Goal: Task Accomplishment & Management: Use online tool/utility

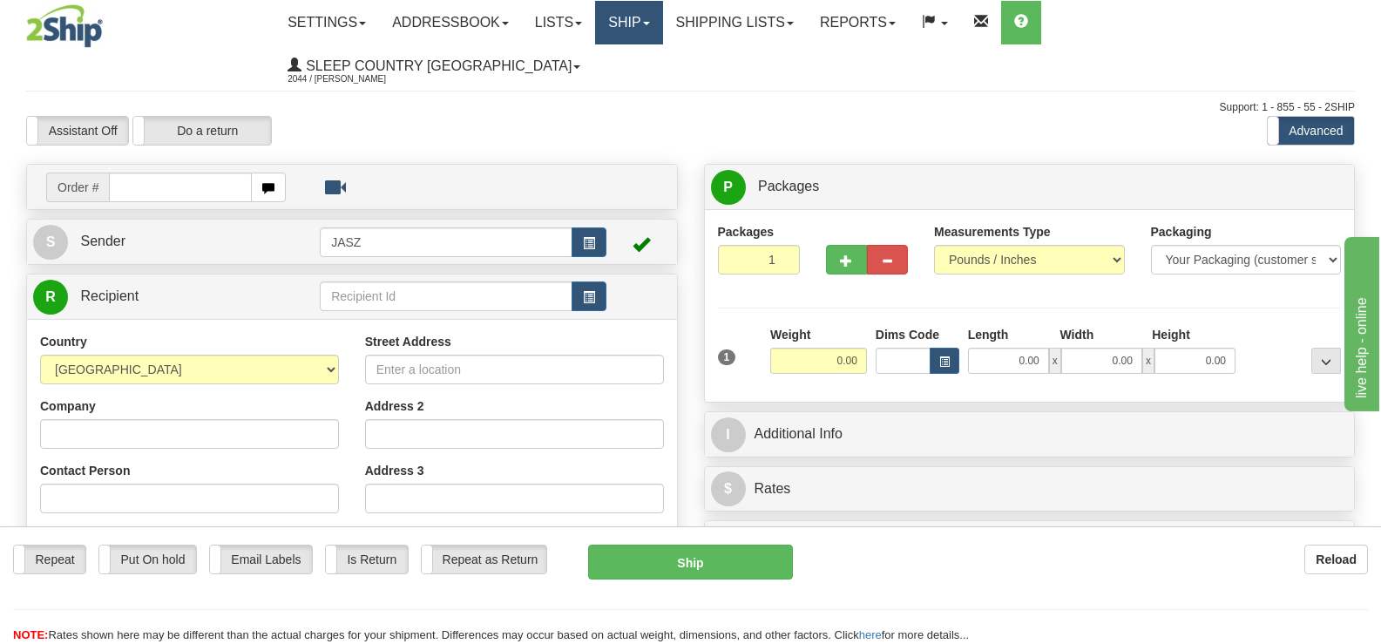
click at [662, 7] on link "Ship" at bounding box center [628, 23] width 67 height 44
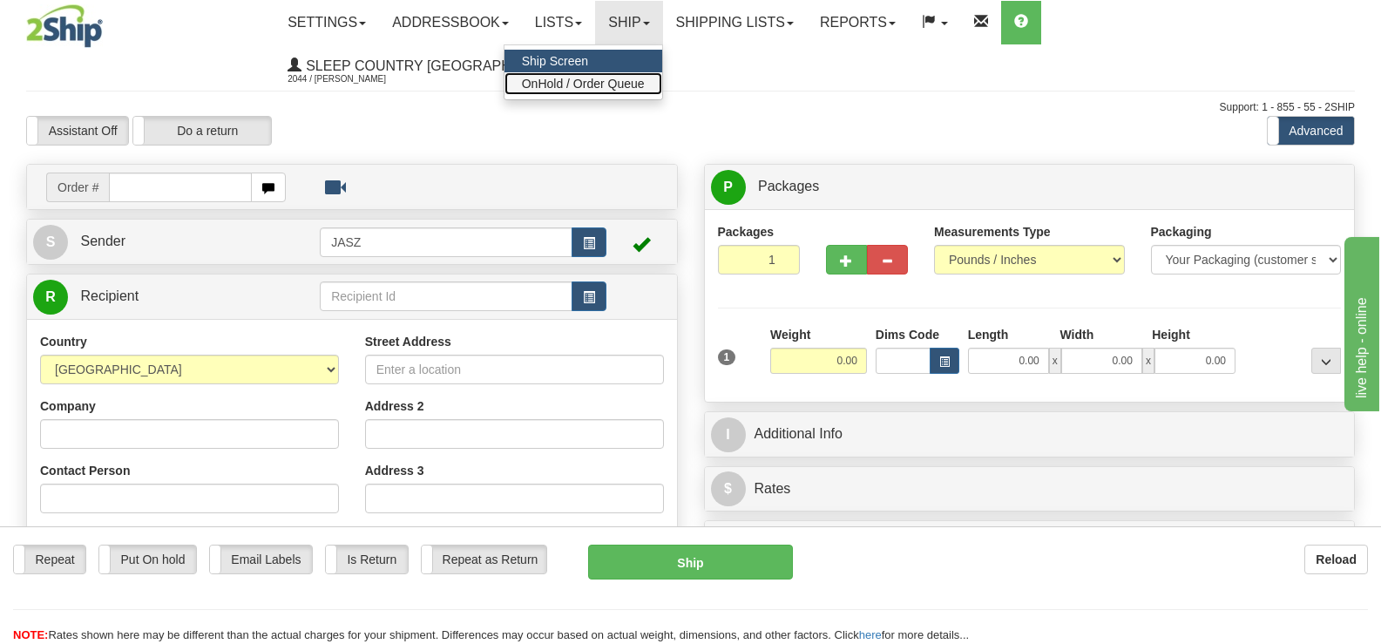
click at [645, 77] on span "OnHold / Order Queue" at bounding box center [583, 84] width 123 height 14
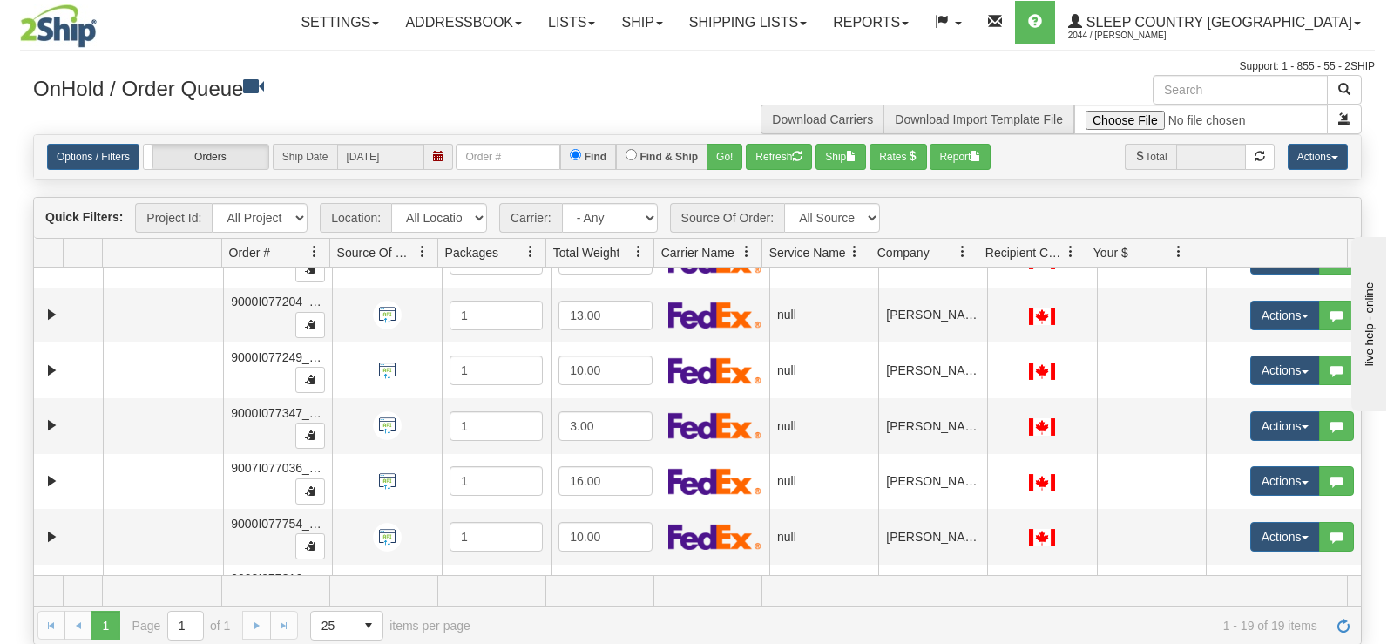
scroll to position [710, 0]
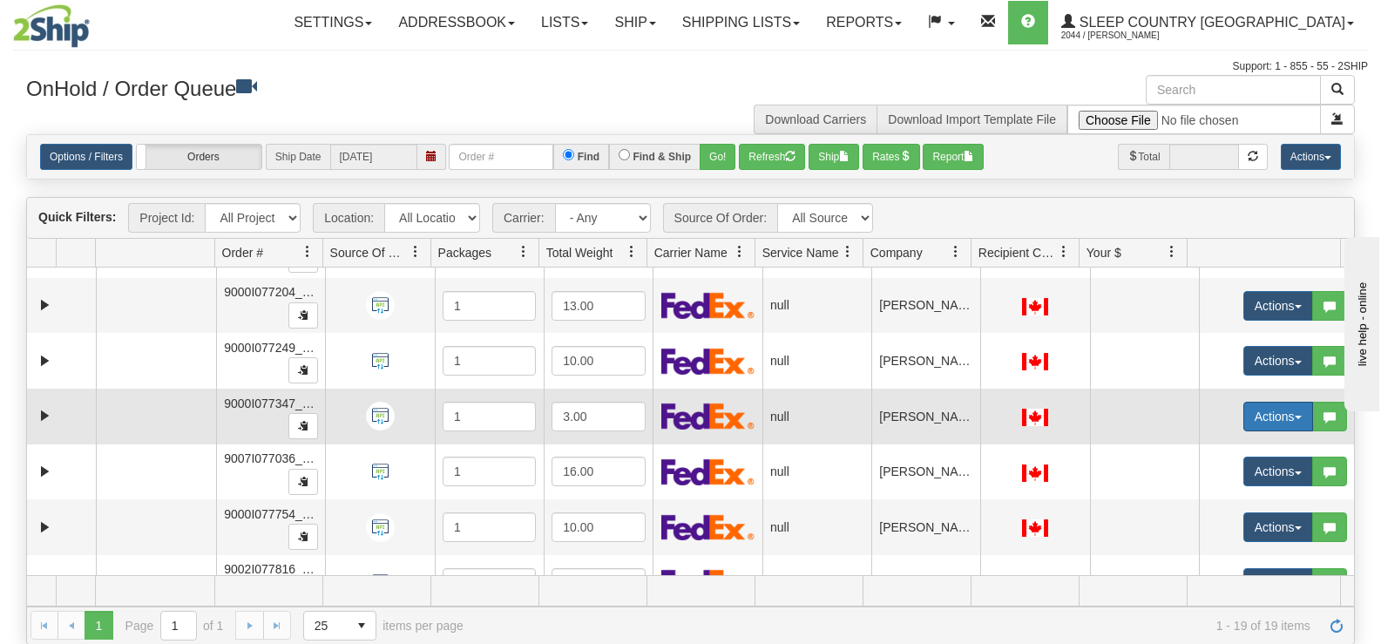
click at [1276, 415] on button "Actions" at bounding box center [1279, 417] width 70 height 30
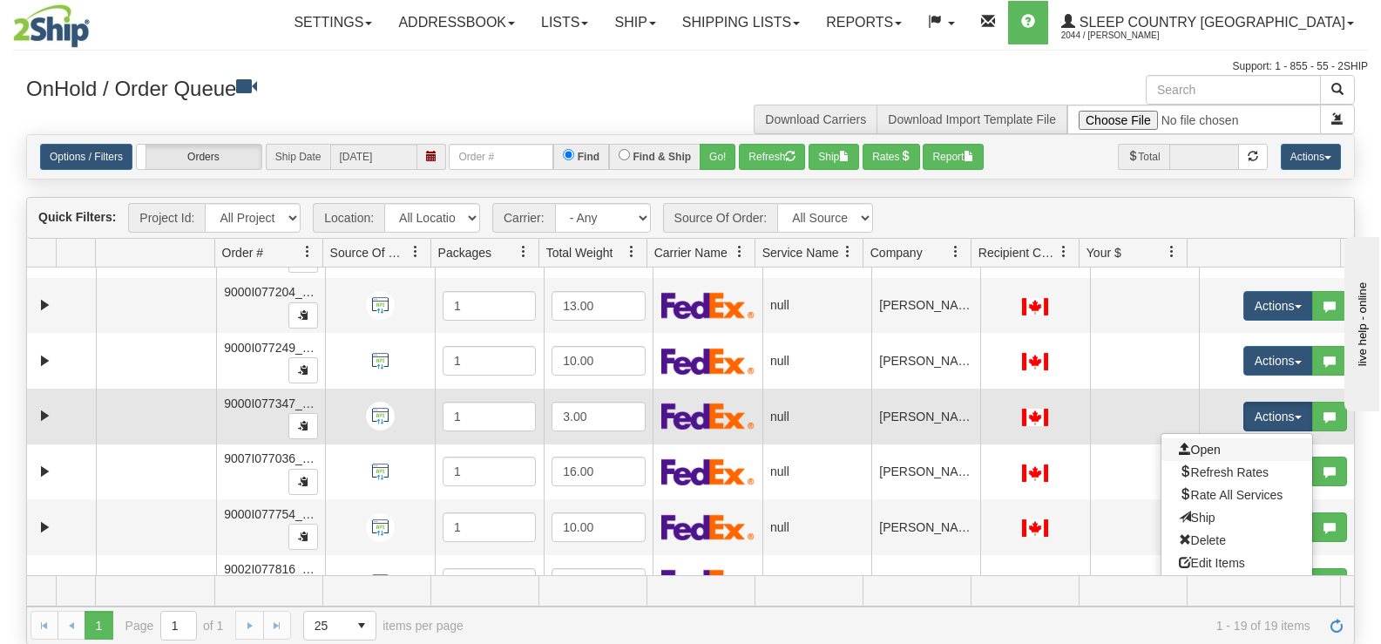
click at [1222, 445] on link "Open" at bounding box center [1237, 449] width 151 height 23
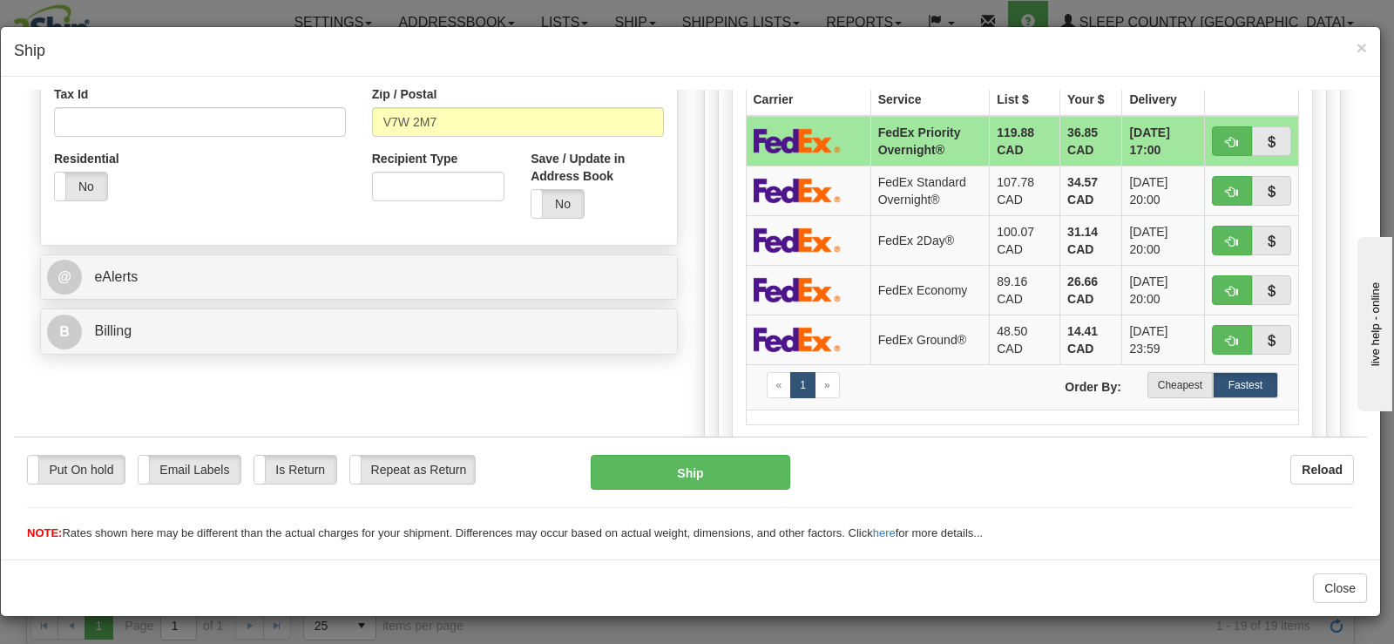
scroll to position [594, 0]
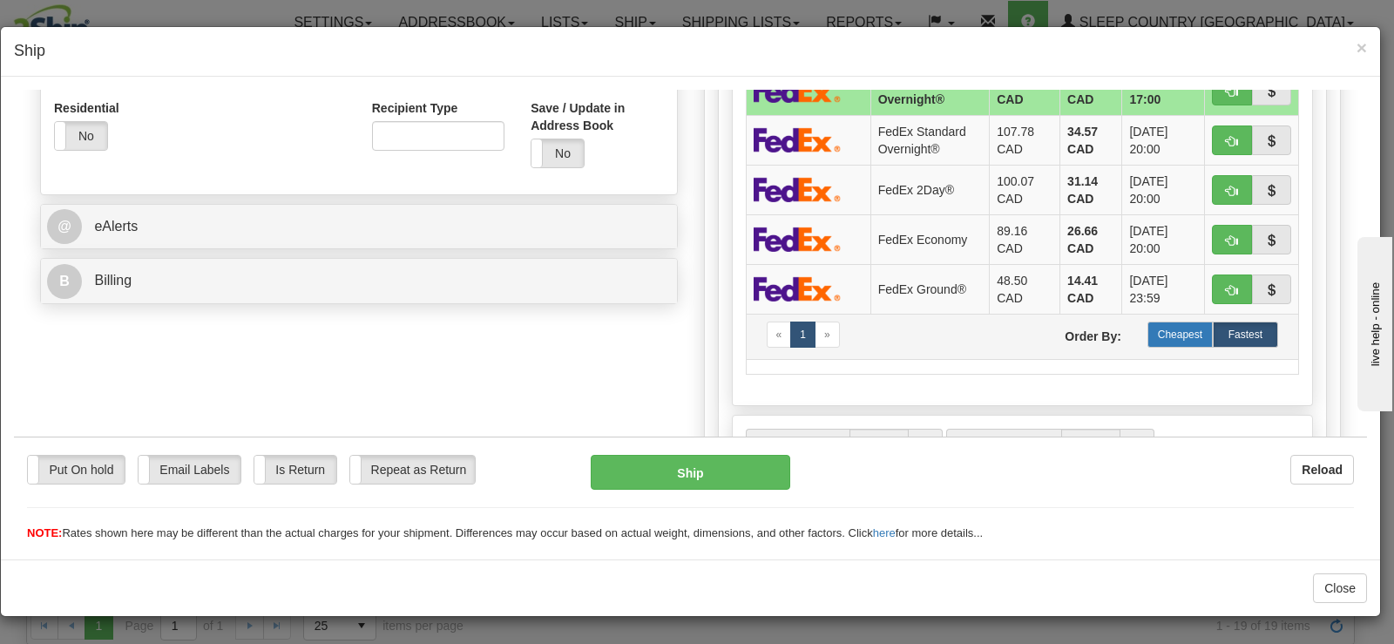
click at [1156, 344] on label "Cheapest" at bounding box center [1180, 334] width 65 height 26
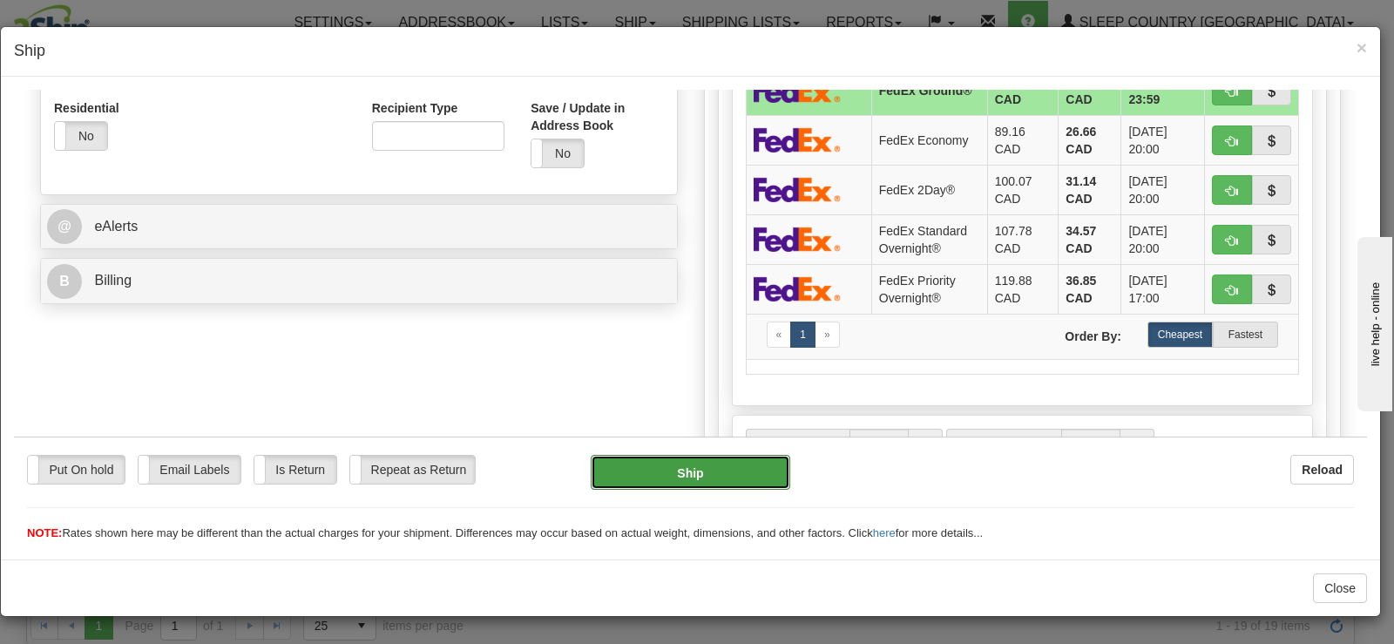
click at [680, 462] on button "Ship" at bounding box center [691, 471] width 200 height 35
type input "92"
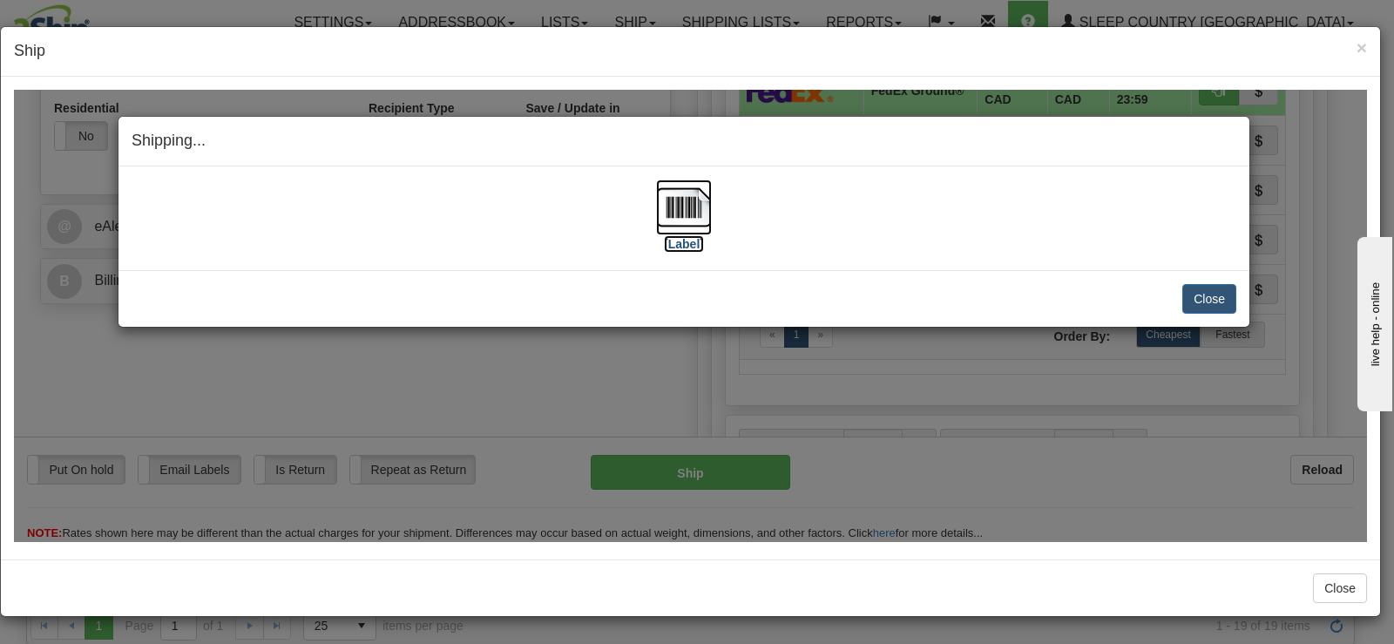
click at [686, 193] on img at bounding box center [684, 207] width 56 height 56
click at [1207, 300] on button "Close" at bounding box center [1210, 298] width 54 height 30
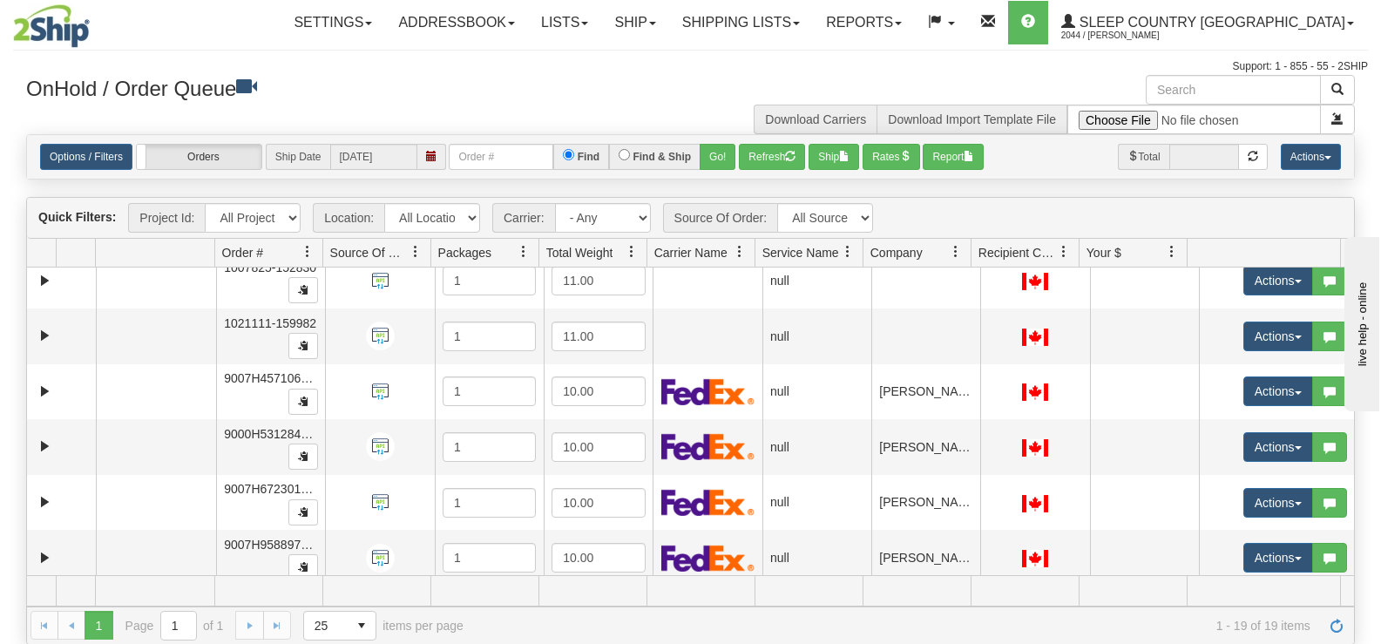
scroll to position [0, 0]
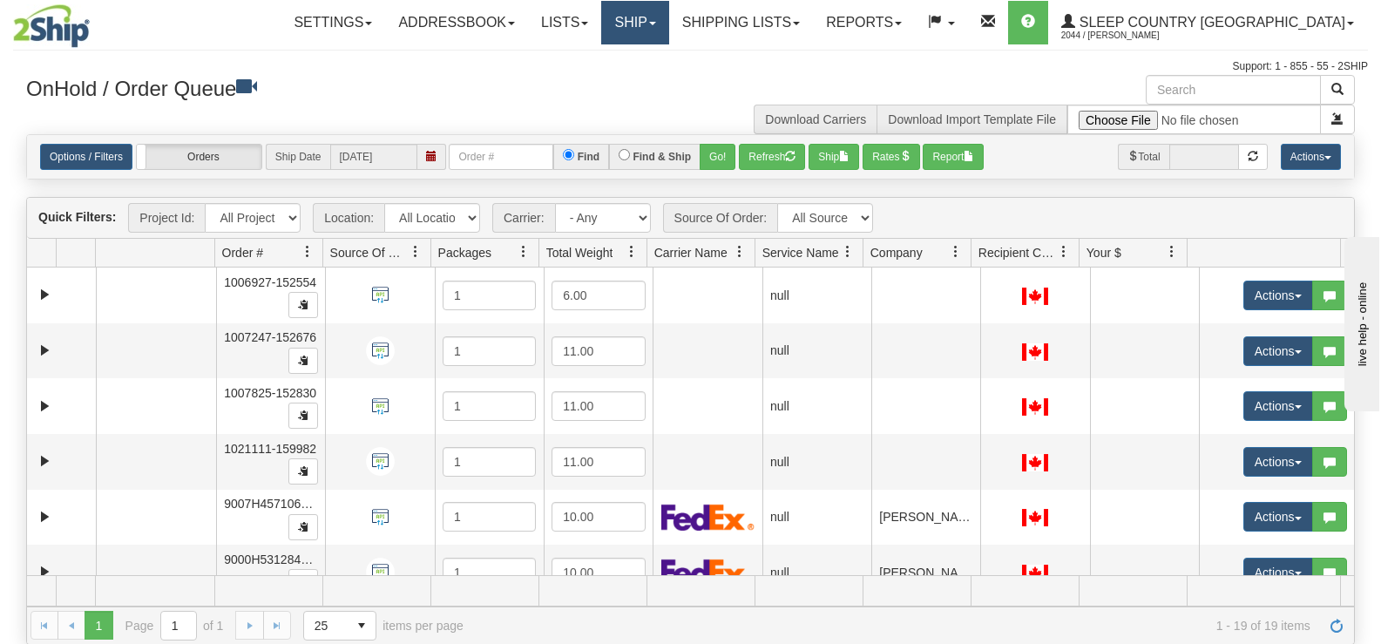
click at [668, 13] on link "Ship" at bounding box center [634, 23] width 67 height 44
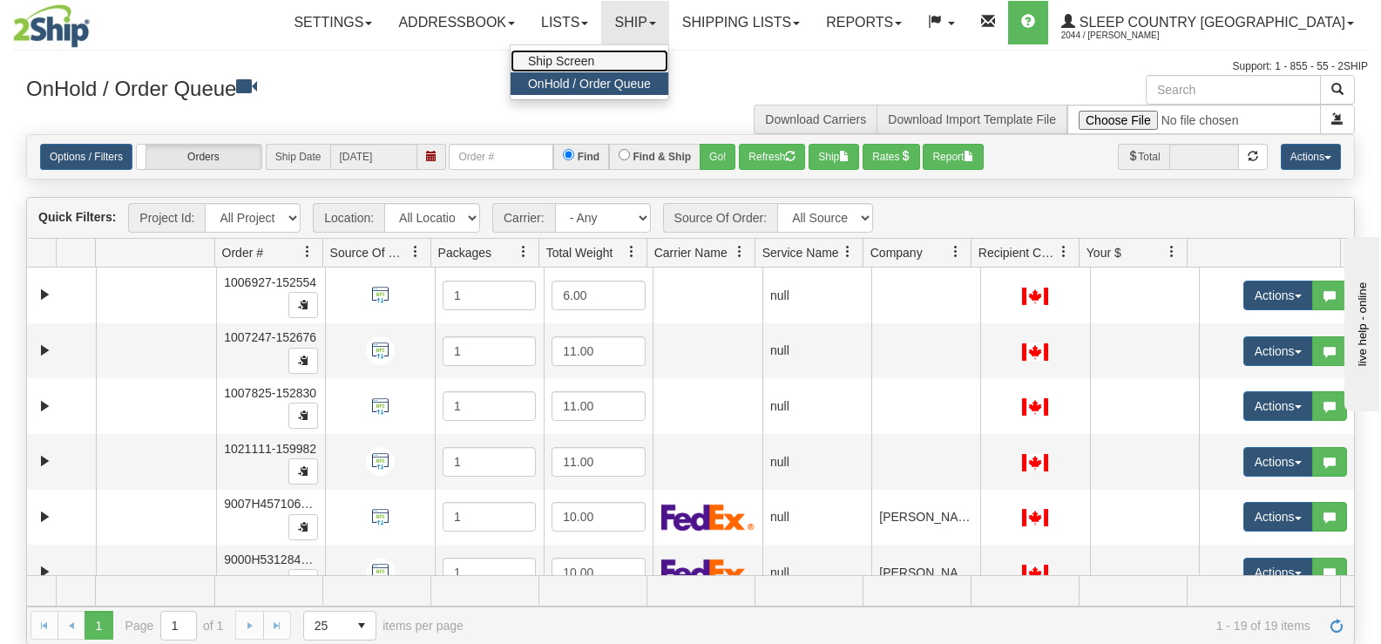
click at [594, 65] on span "Ship Screen" at bounding box center [561, 61] width 66 height 14
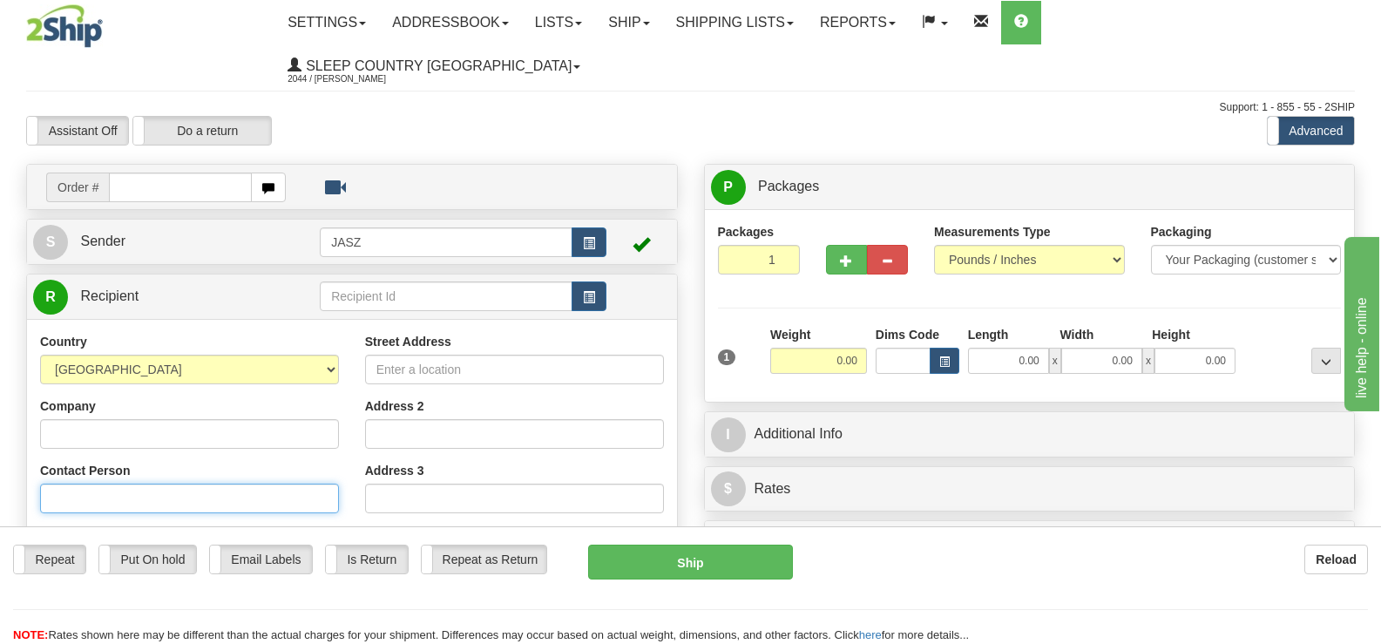
click at [170, 484] on input "Contact Person" at bounding box center [189, 499] width 299 height 30
type input "[PERSON_NAME]"
type input "[PHONE_NUMBER]"
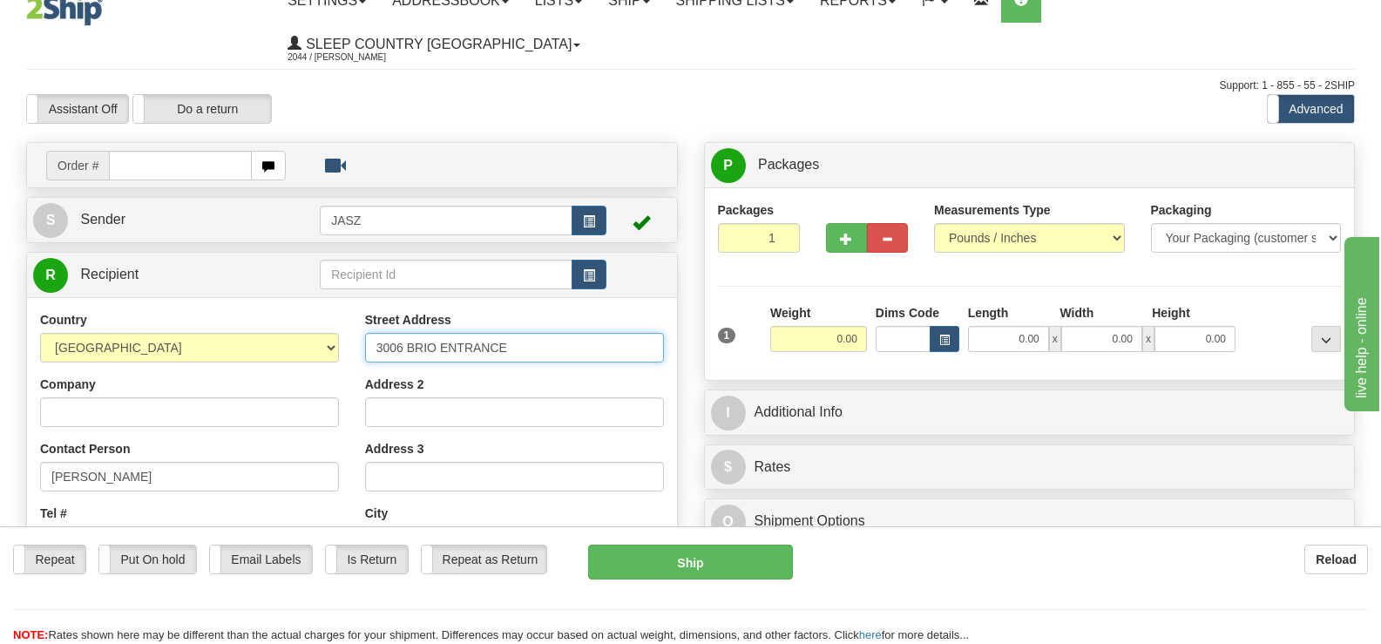
type input "3006 BRIO ENTRANCE"
type input "WHISTLER"
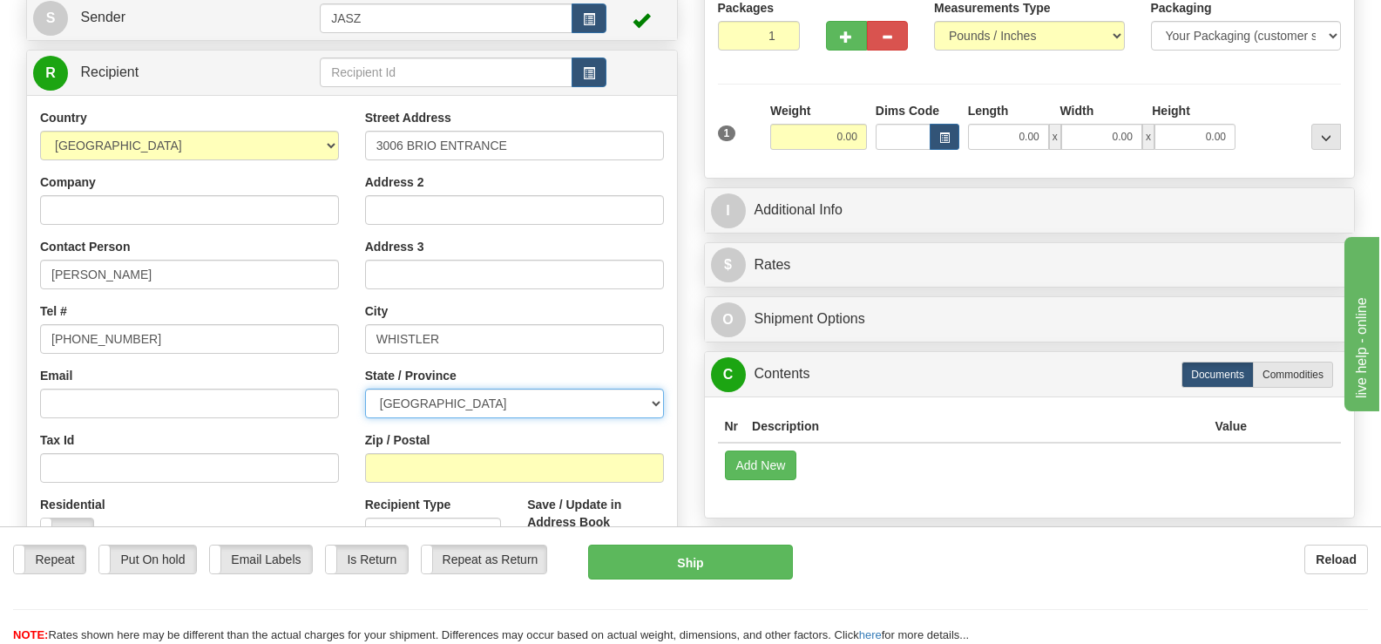
scroll to position [283, 0]
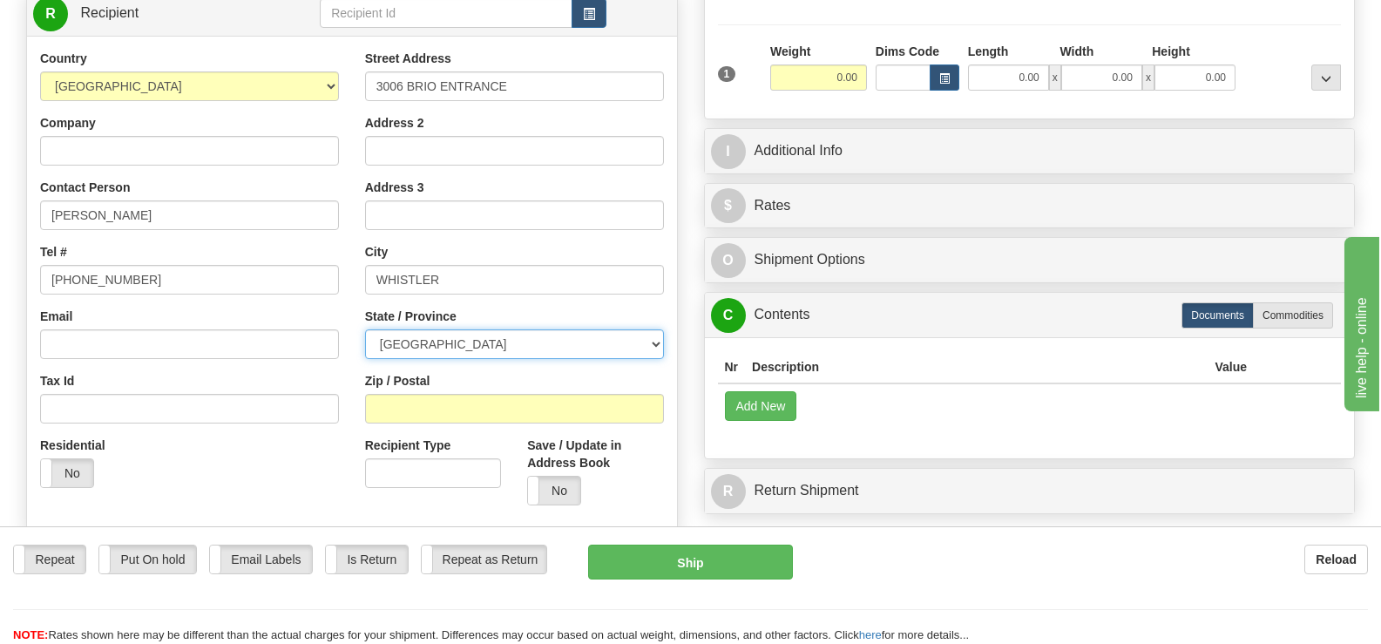
click at [560, 329] on select "ALBERTA BRITISH COLUMBIA MANITOBA NEW BRUNSWICK NEWFOUNDLAND NOVA SCOTIA NUNAVU…" at bounding box center [514, 344] width 299 height 30
select select "BC"
click at [365, 329] on select "ALBERTA BRITISH COLUMBIA MANITOBA NEW BRUNSWICK NEWFOUNDLAND NOVA SCOTIA NUNAVU…" at bounding box center [514, 344] width 299 height 30
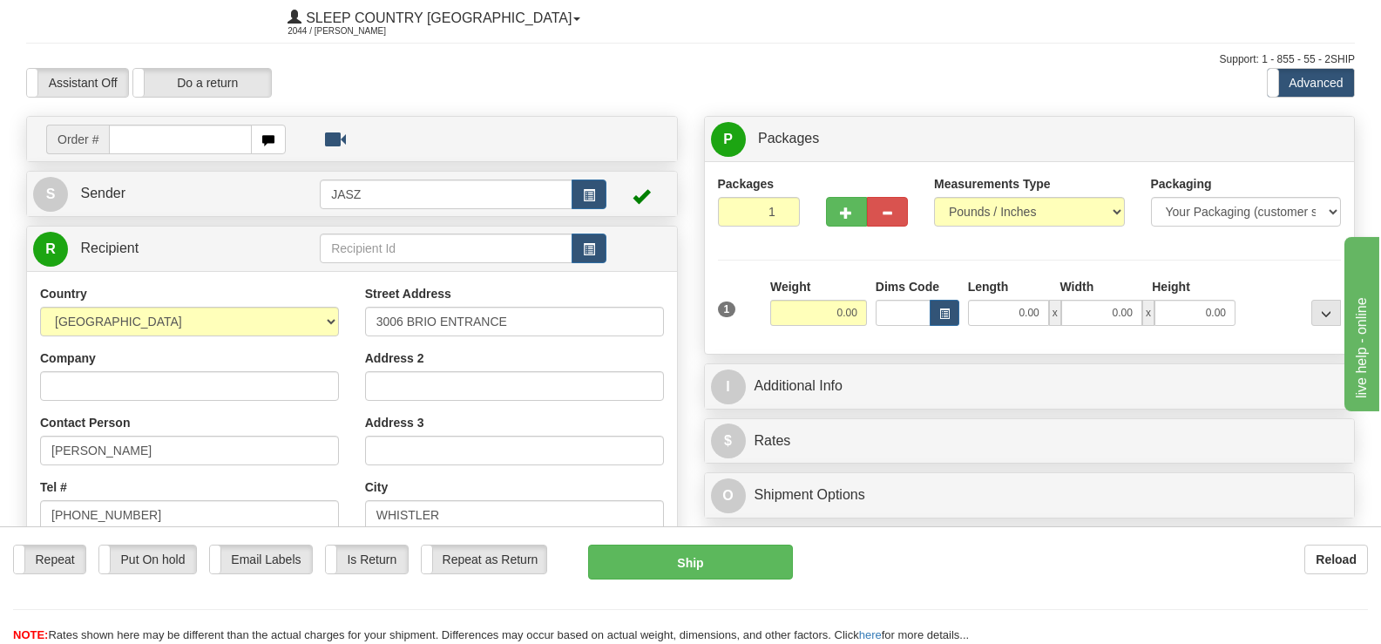
scroll to position [38, 0]
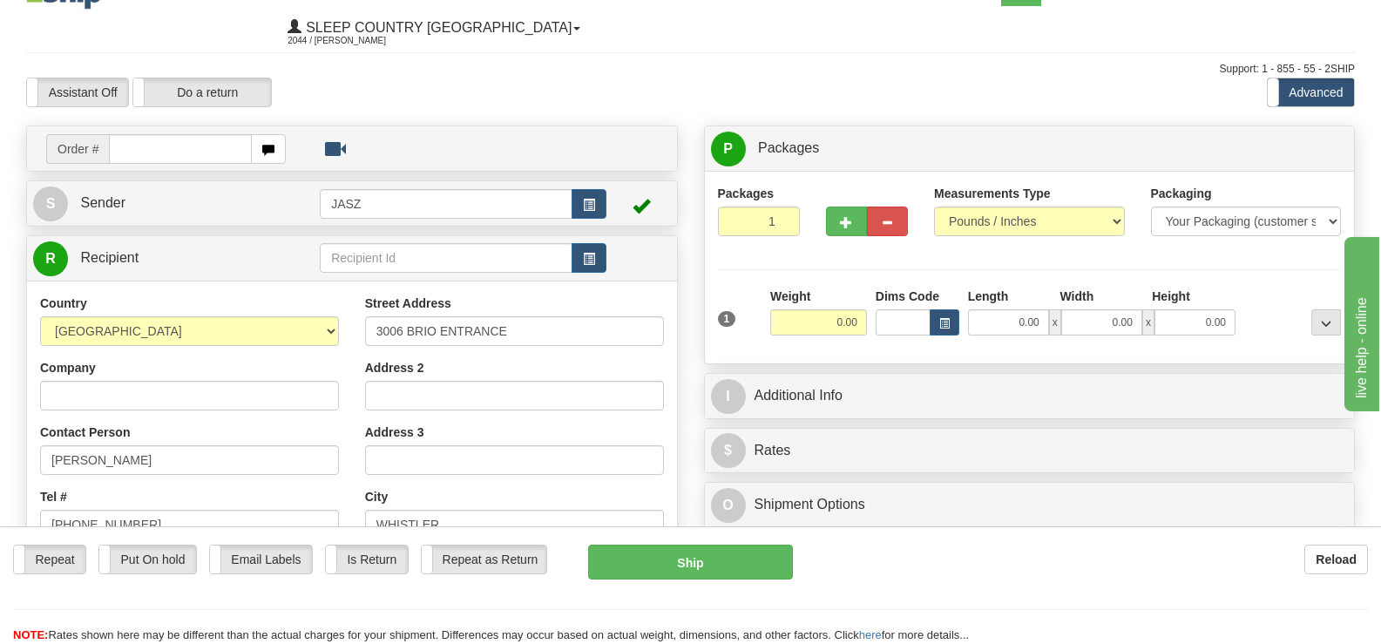
type input "V0N1B3"
drag, startPoint x: 848, startPoint y: 281, endPoint x: 901, endPoint y: 278, distance: 53.3
click at [901, 288] on div "1 Weight 0.00 Dims Code 0.00" at bounding box center [1030, 319] width 633 height 62
type input "5.00"
click at [1322, 216] on div "Packages 1 1 Measurements Type" at bounding box center [1030, 268] width 624 height 166
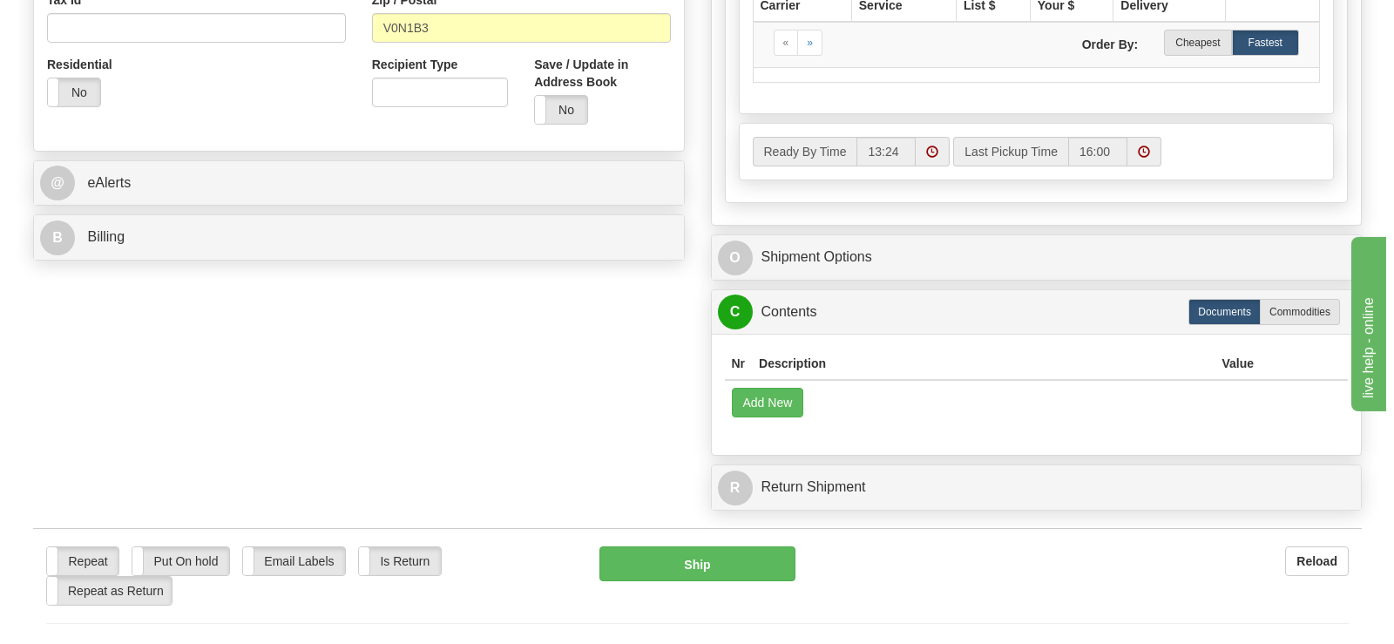
scroll to position [732, 0]
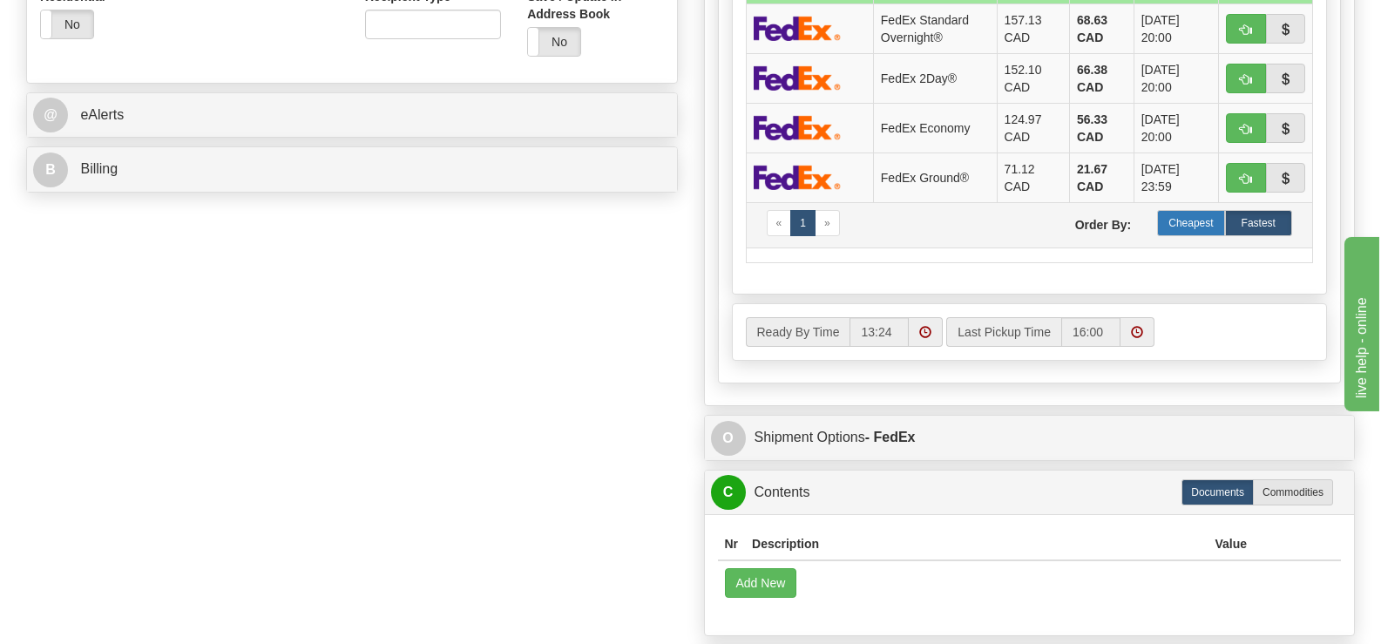
click at [1173, 210] on label "Cheapest" at bounding box center [1190, 223] width 67 height 26
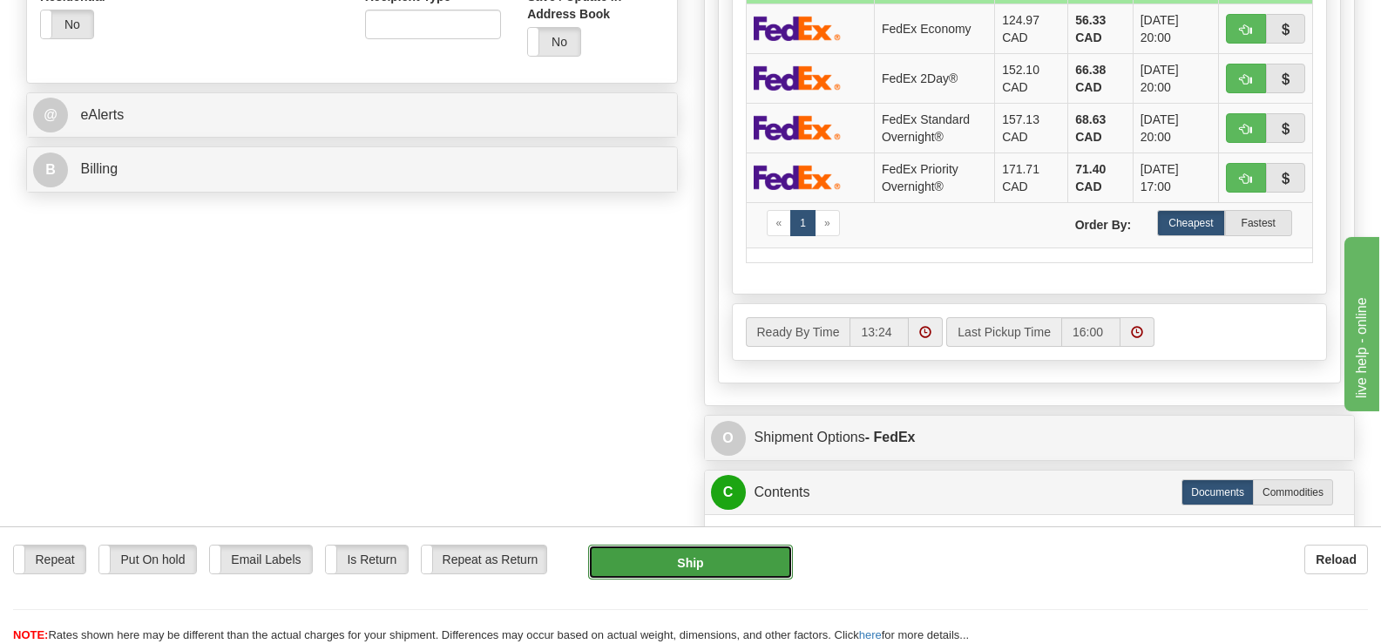
click at [760, 572] on button "Ship" at bounding box center [690, 562] width 204 height 35
type input "92"
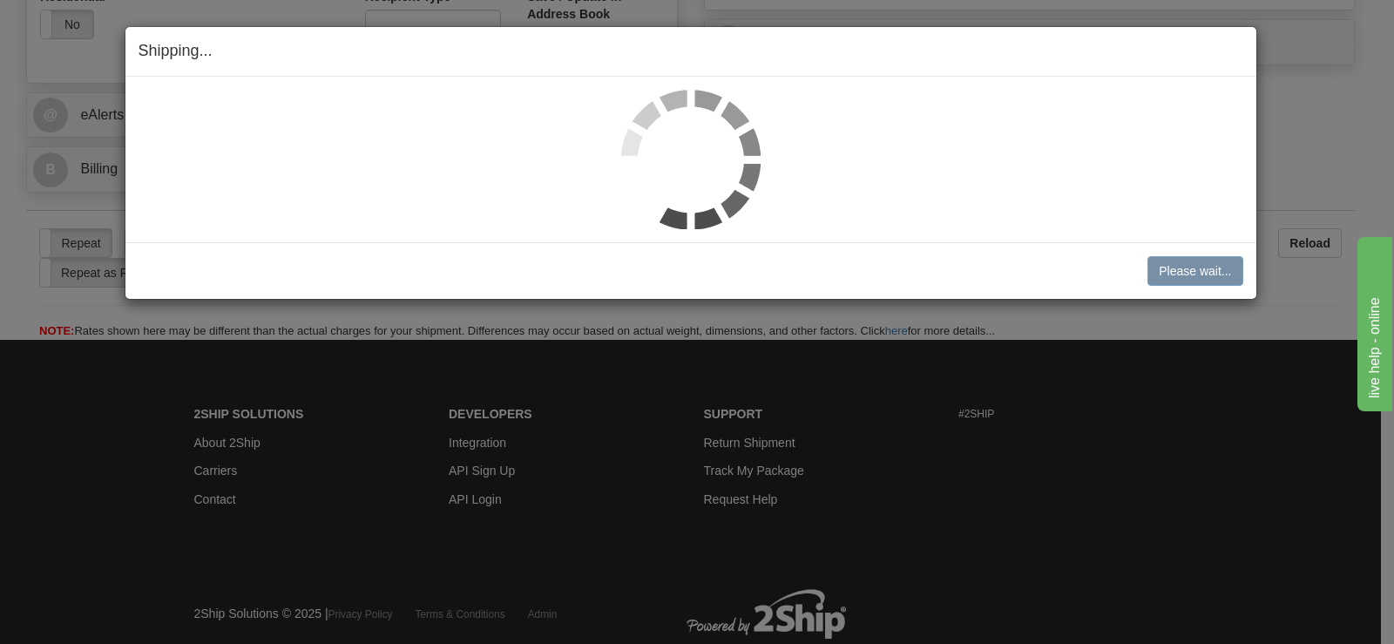
scroll to position [699, 0]
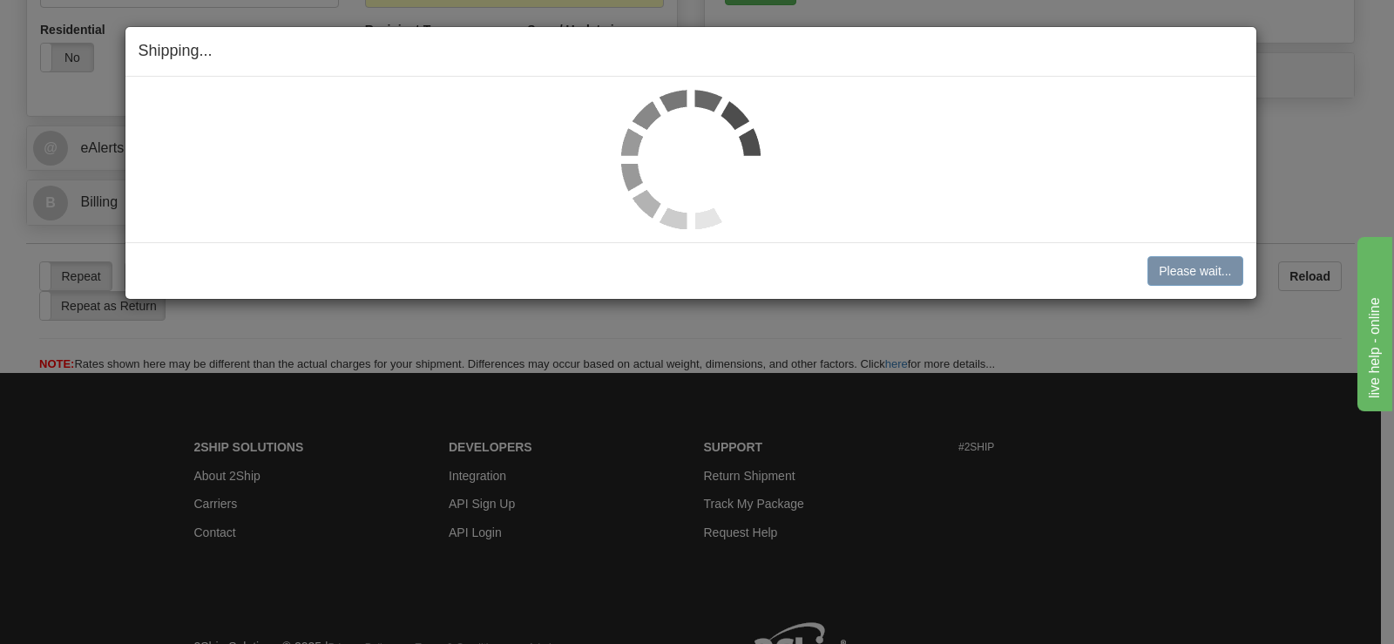
click at [686, 154] on img at bounding box center [690, 159] width 139 height 139
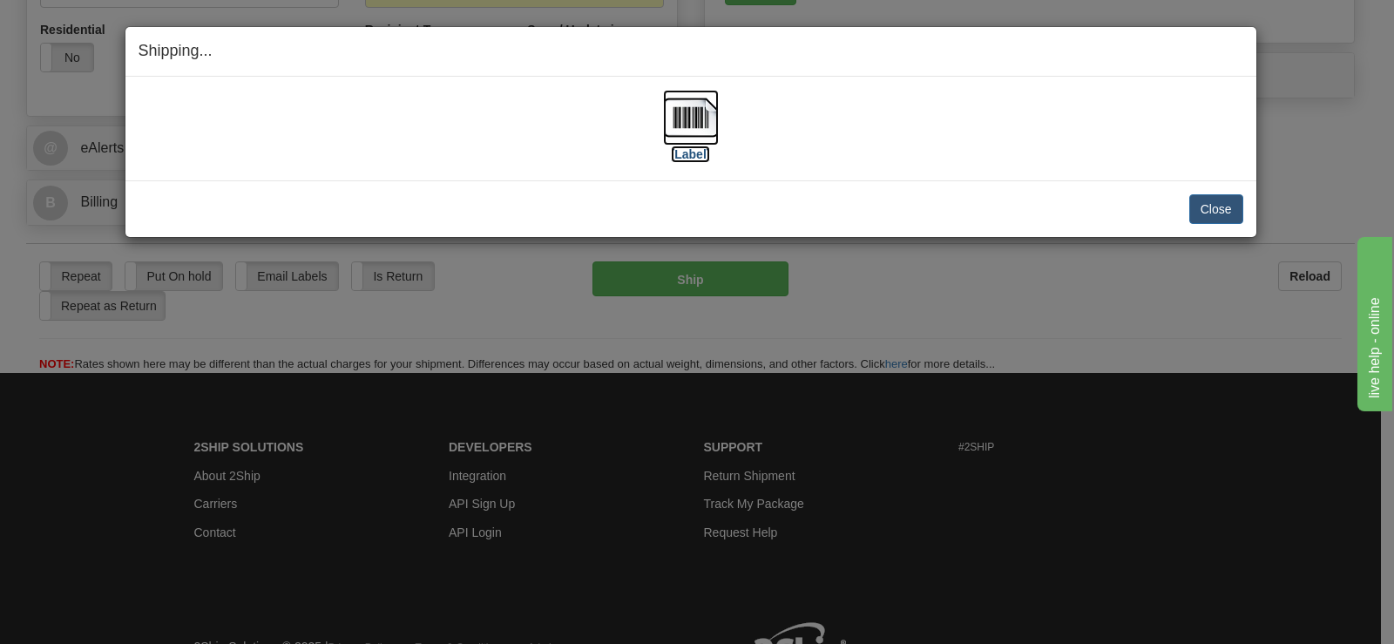
click at [686, 154] on label "[Label]" at bounding box center [691, 154] width 40 height 17
click at [1204, 205] on button "Close" at bounding box center [1217, 209] width 54 height 30
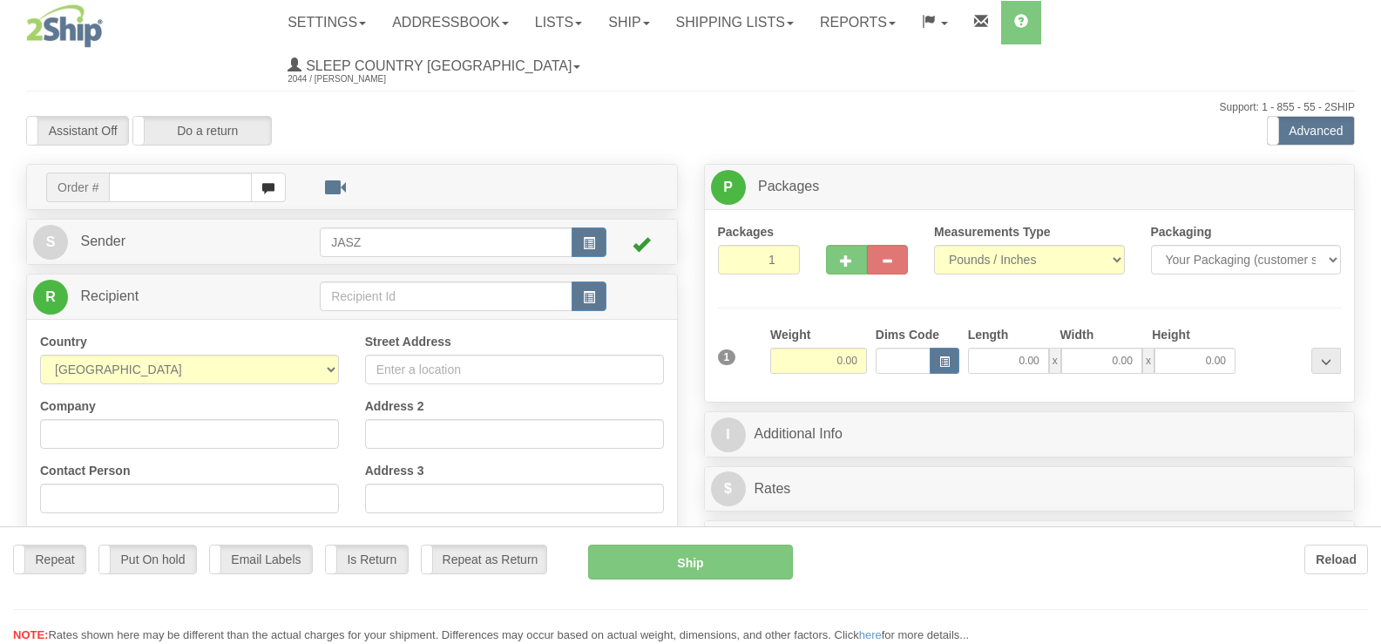
click at [1229, 202] on div at bounding box center [690, 322] width 1381 height 644
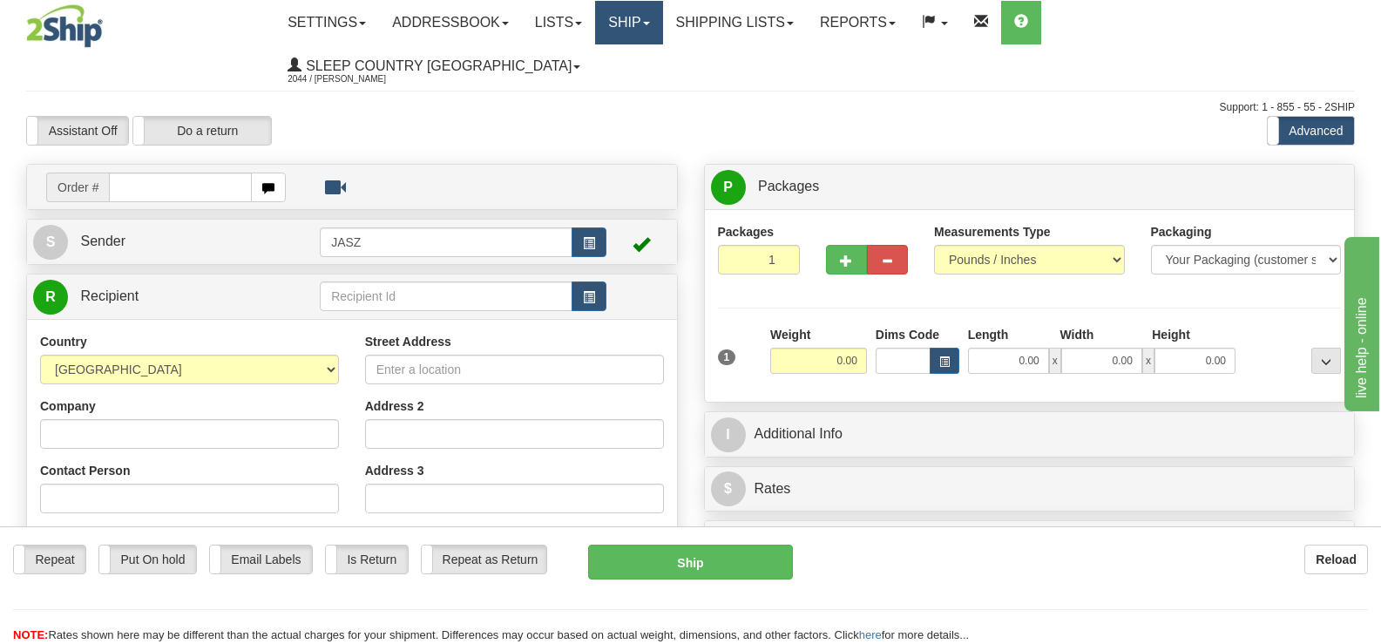
click at [662, 26] on link "Ship" at bounding box center [628, 23] width 67 height 44
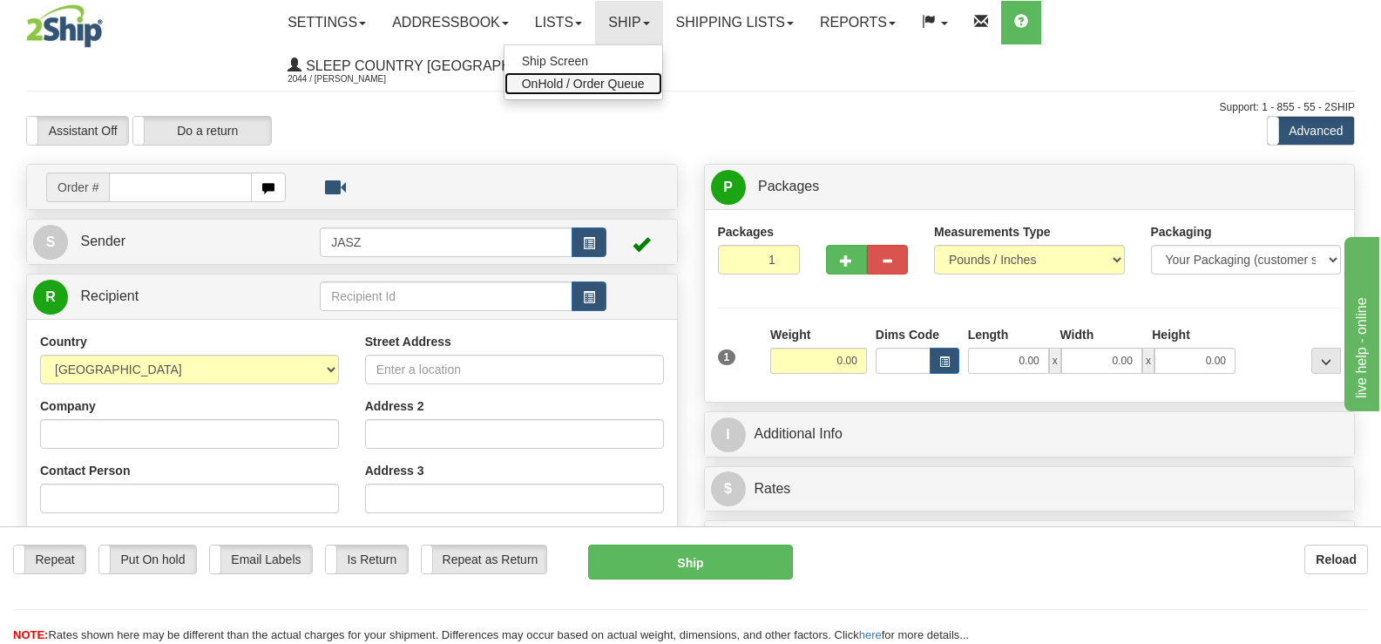
click at [662, 76] on link "OnHold / Order Queue" at bounding box center [584, 83] width 158 height 23
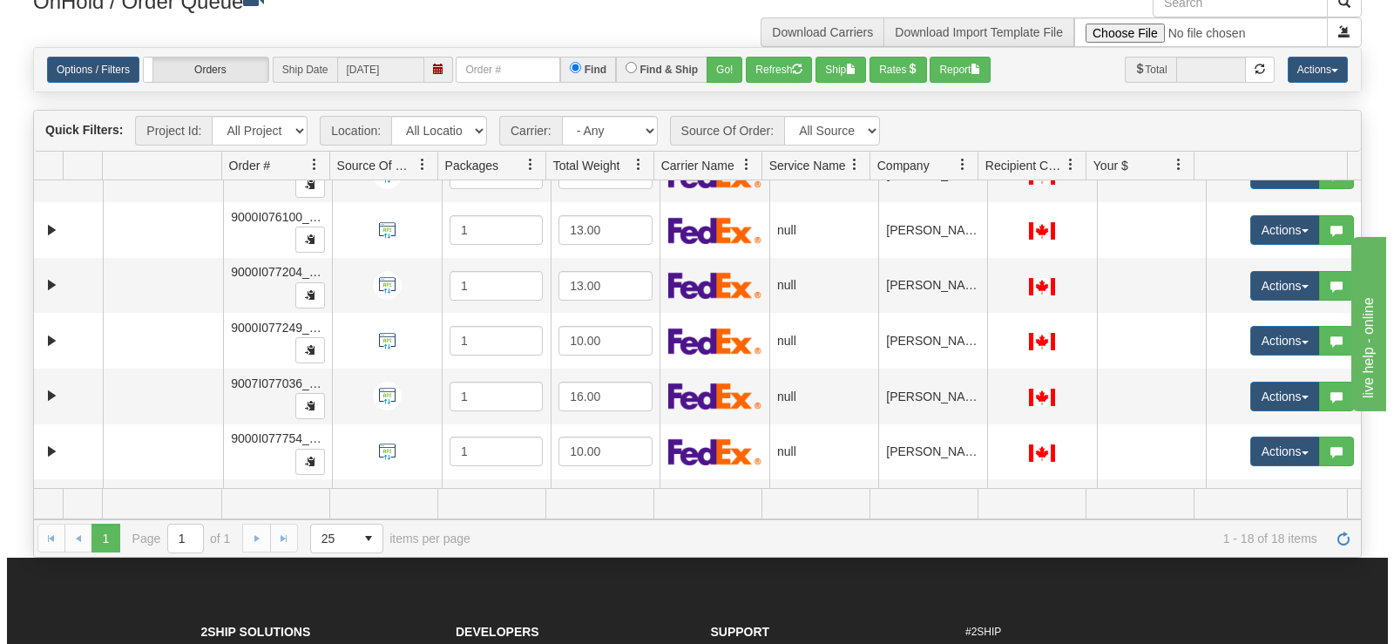
scroll to position [690, 0]
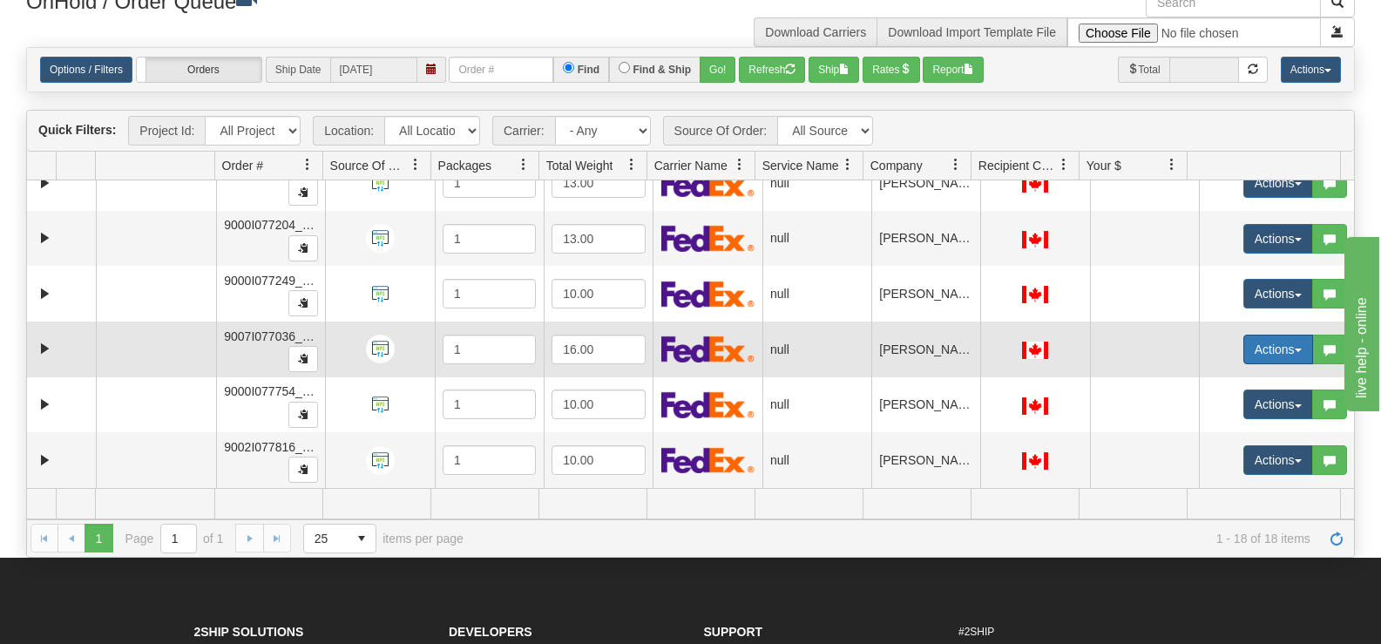
click at [1267, 354] on button "Actions" at bounding box center [1279, 350] width 70 height 30
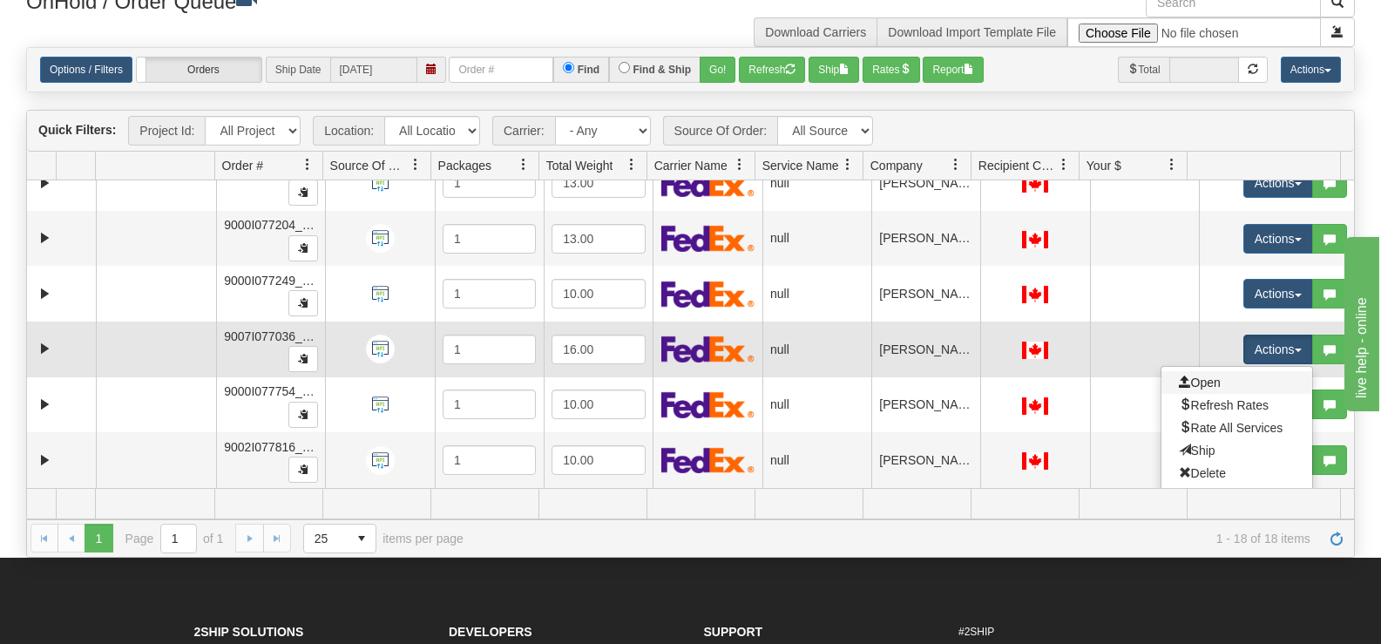
click at [1241, 378] on link "Open" at bounding box center [1237, 382] width 151 height 23
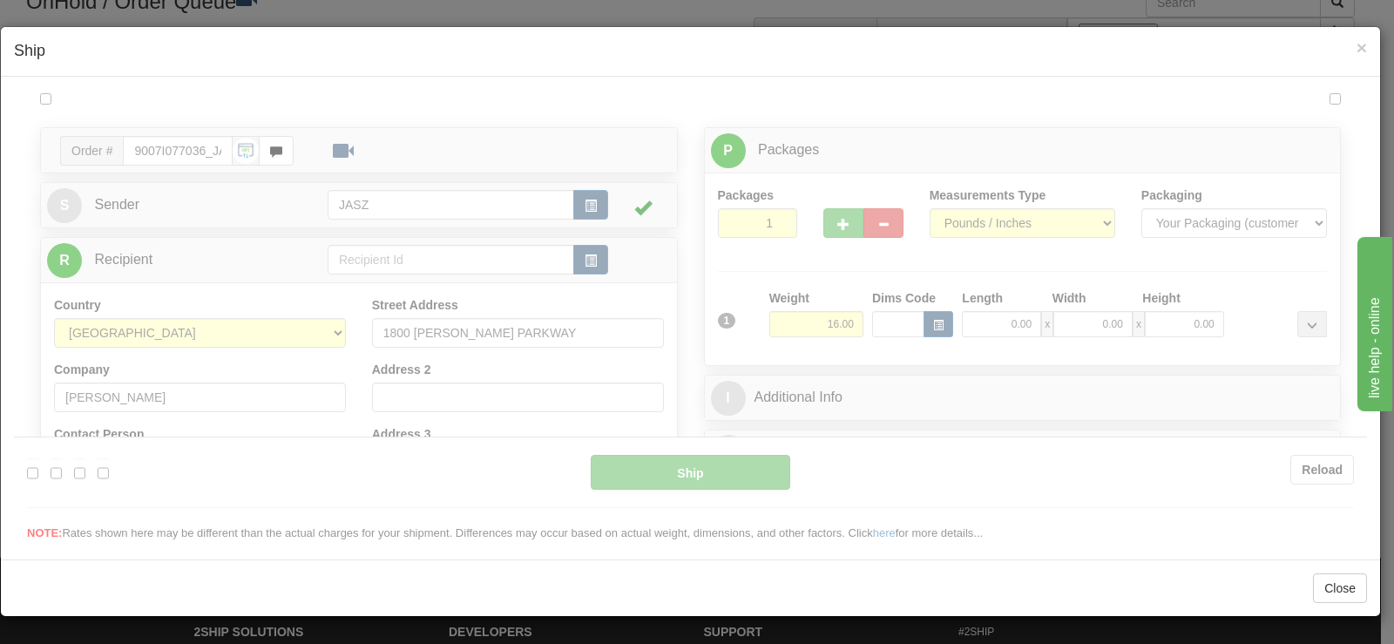
scroll to position [0, 0]
type input "13:28"
type input "16:00"
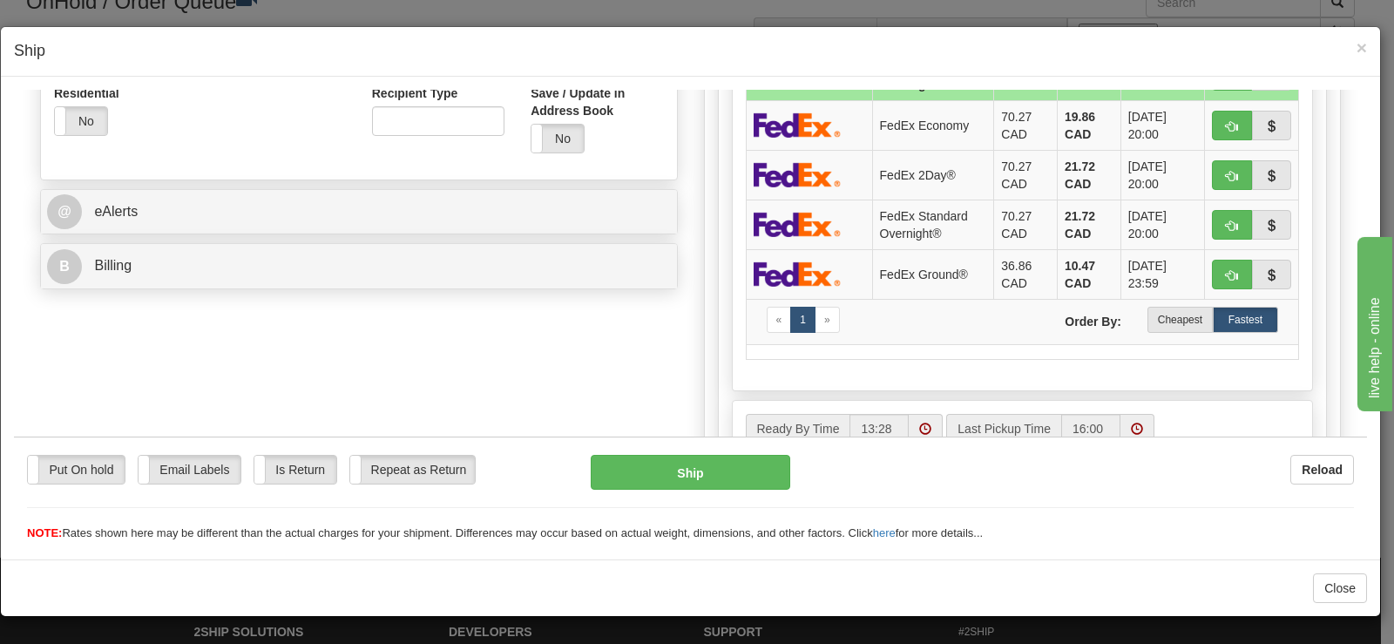
scroll to position [610, 0]
drag, startPoint x: 1187, startPoint y: 317, endPoint x: 1024, endPoint y: 347, distance: 165.6
click at [1185, 319] on label "Cheapest" at bounding box center [1180, 318] width 65 height 26
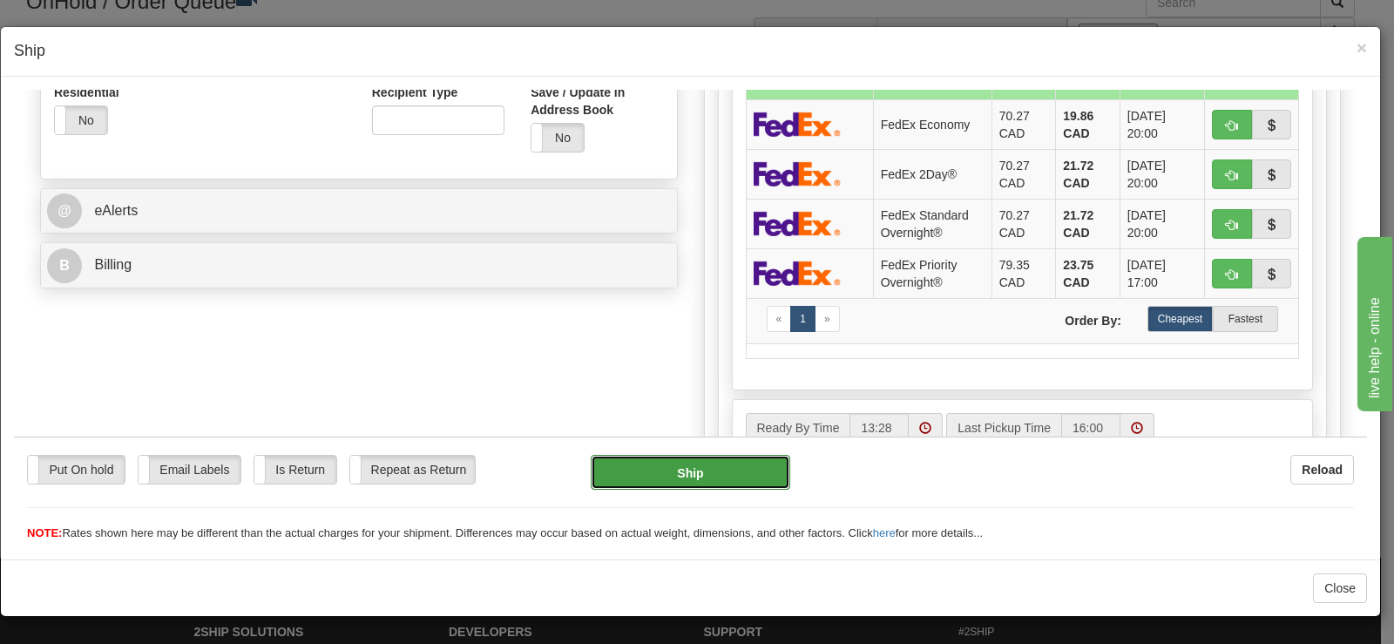
click at [634, 475] on button "Ship" at bounding box center [691, 471] width 200 height 35
type input "92"
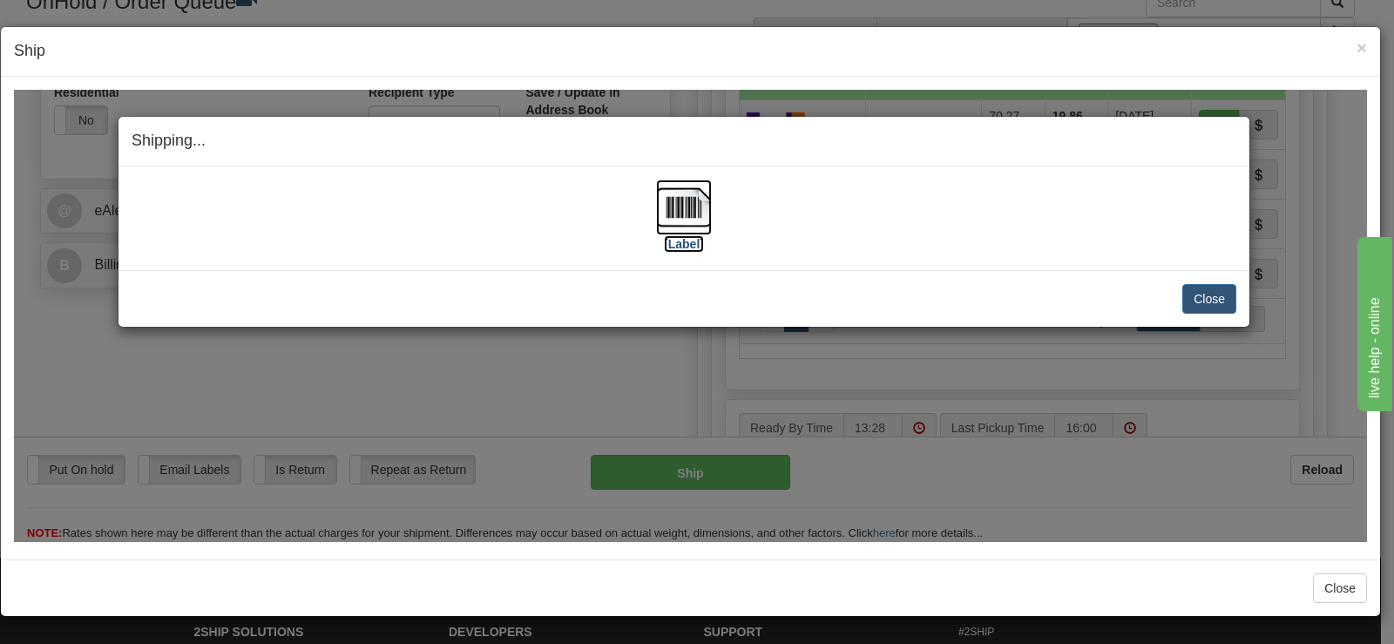
click at [694, 225] on img at bounding box center [684, 207] width 56 height 56
click at [1208, 290] on button "Close" at bounding box center [1210, 298] width 54 height 30
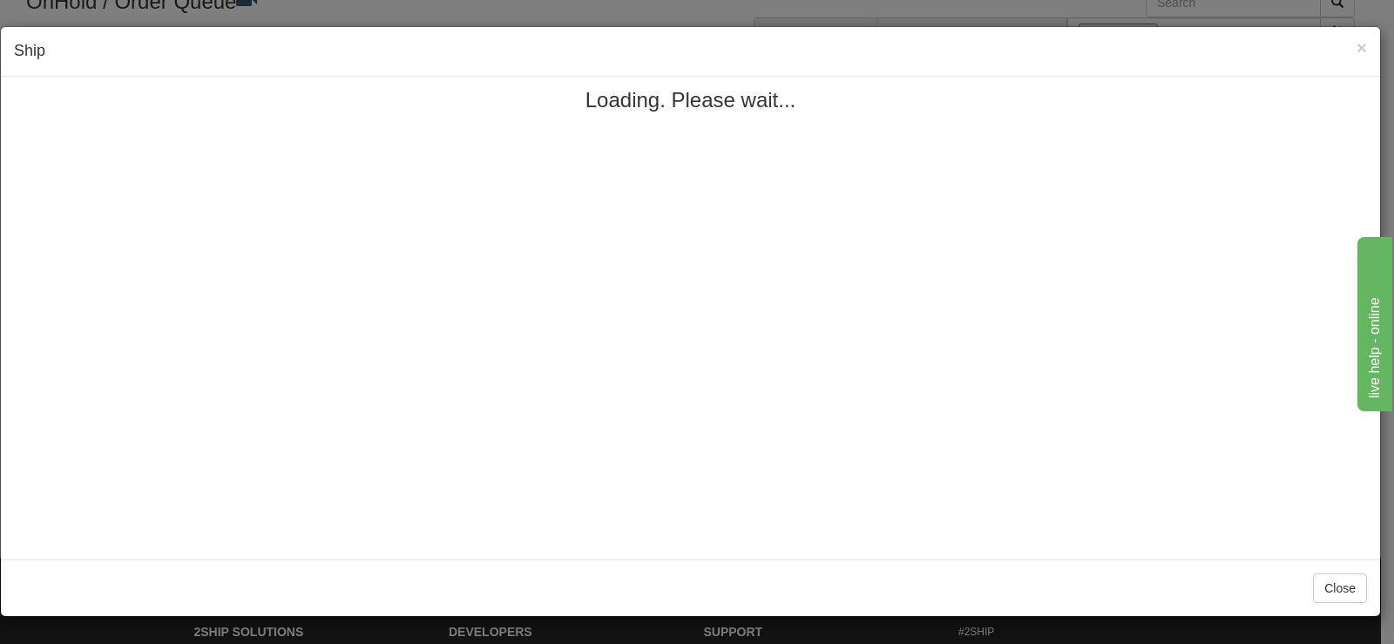
scroll to position [0, 0]
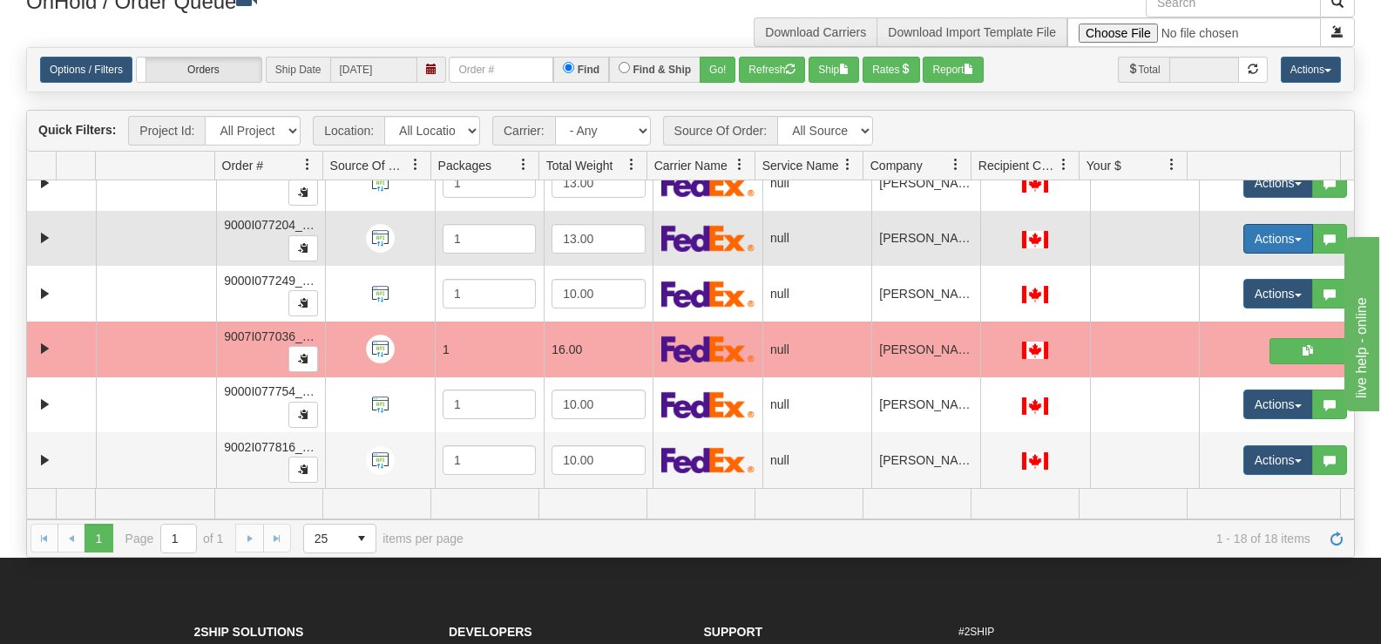
click at [1288, 242] on button "Actions" at bounding box center [1279, 239] width 70 height 30
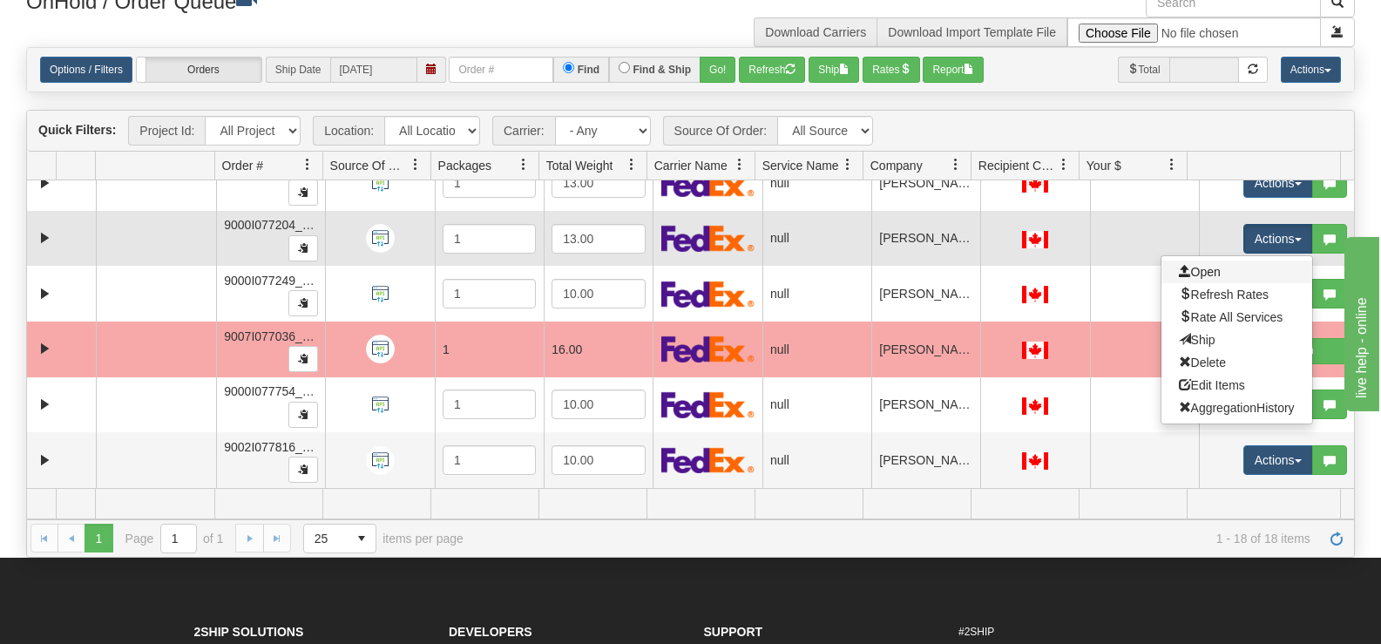
click at [1245, 264] on link "Open" at bounding box center [1237, 272] width 151 height 23
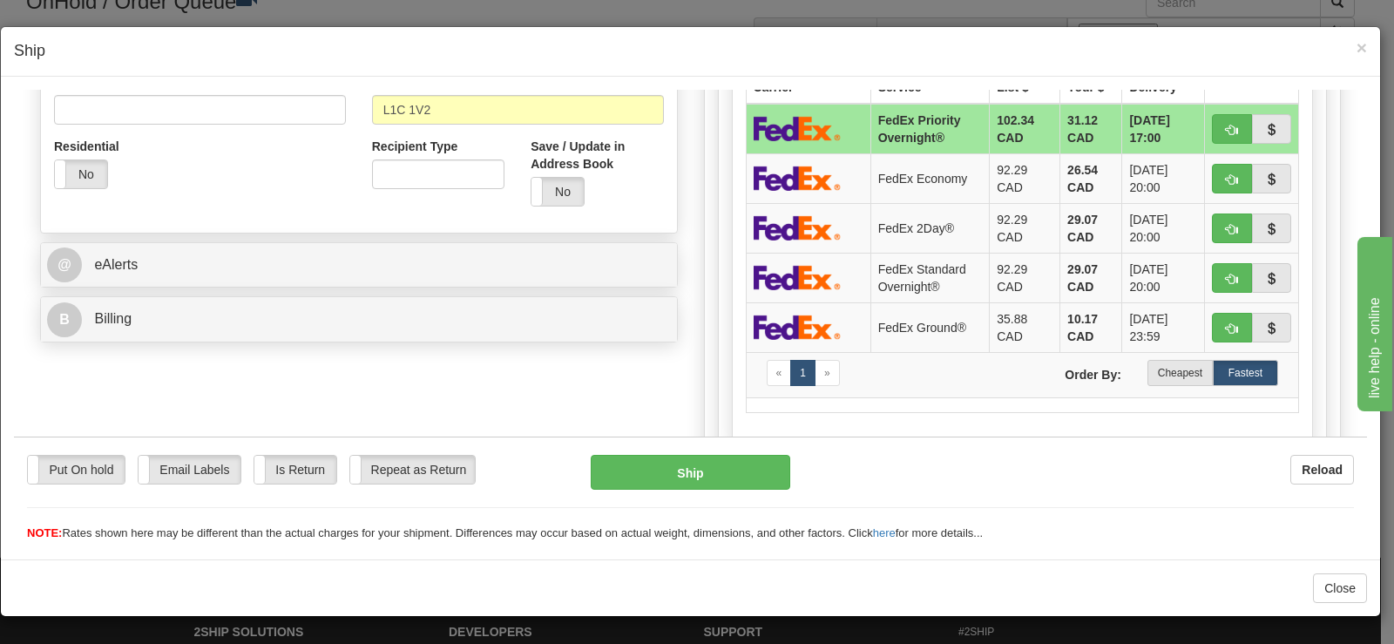
scroll to position [600, 0]
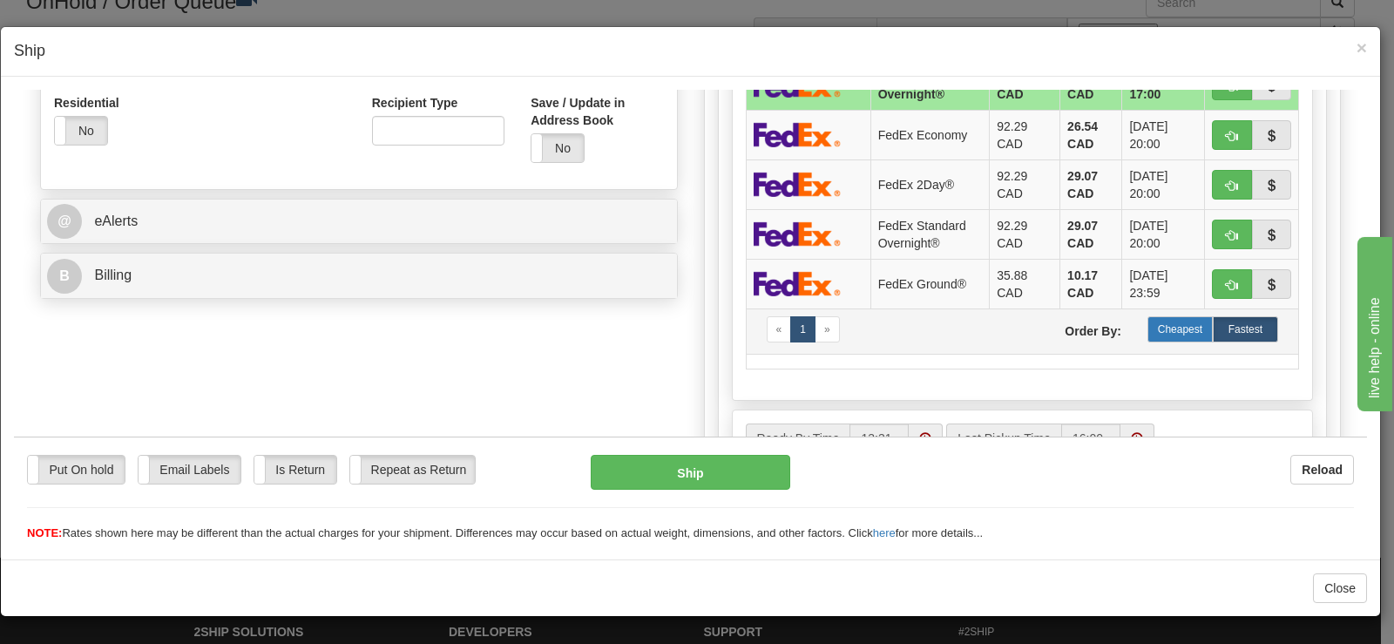
click at [1183, 335] on label "Cheapest" at bounding box center [1180, 328] width 65 height 26
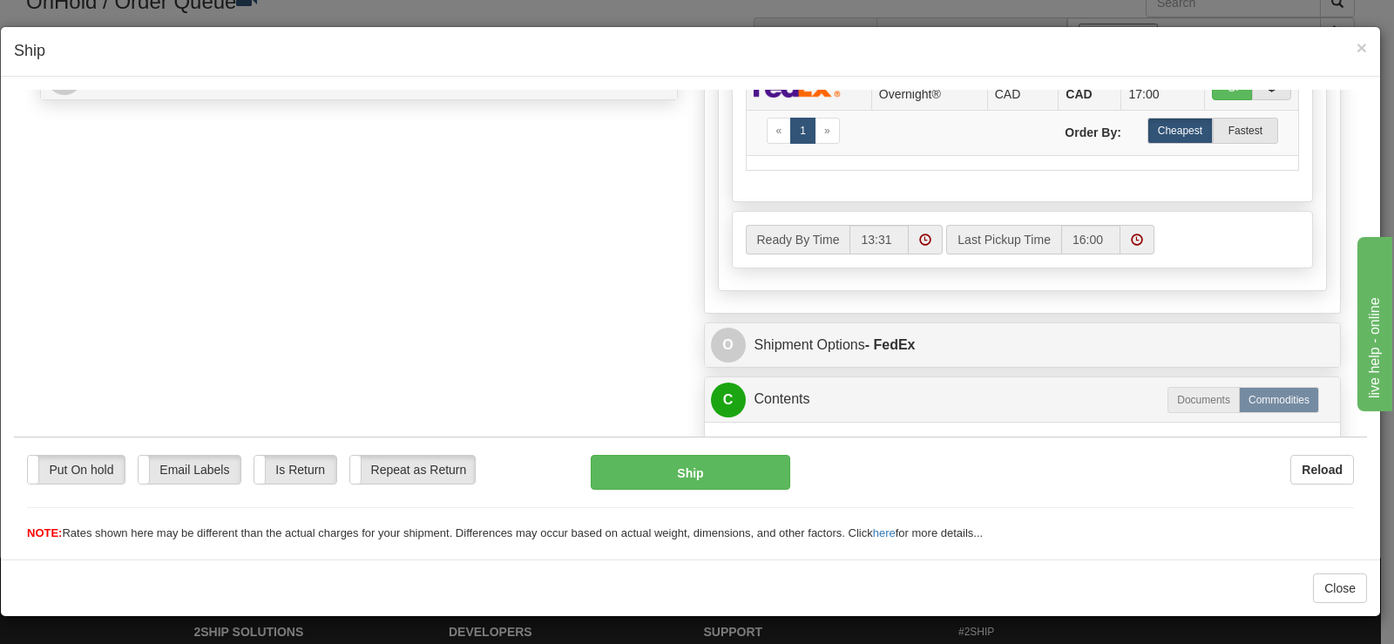
scroll to position [861, 0]
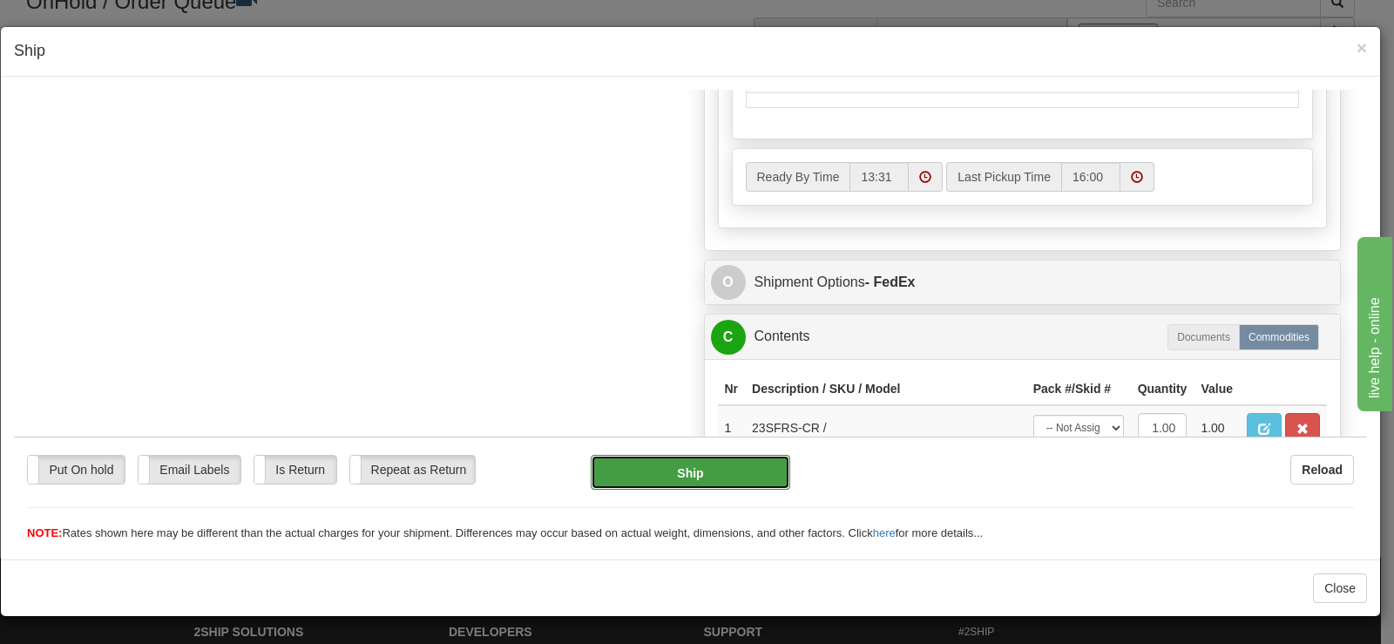
click at [721, 486] on button "Ship" at bounding box center [691, 471] width 200 height 35
type input "92"
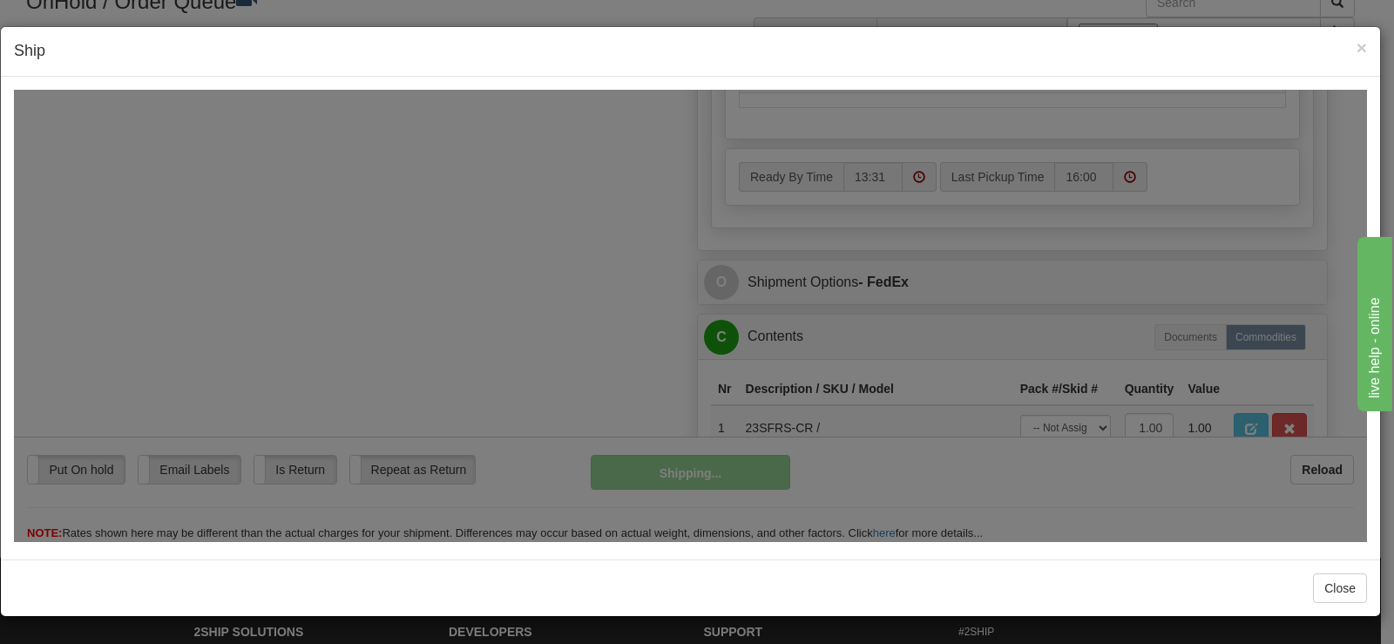
scroll to position [896, 0]
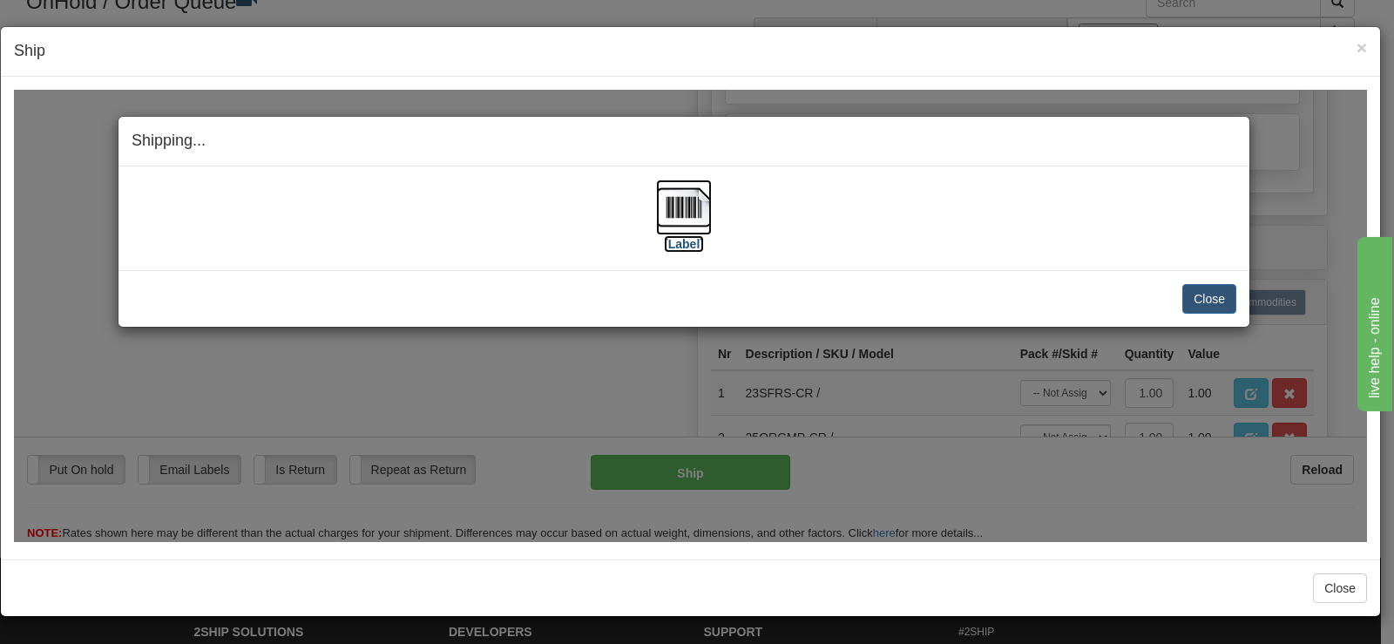
click at [703, 222] on img at bounding box center [684, 207] width 56 height 56
click at [1214, 295] on button "Close" at bounding box center [1210, 298] width 54 height 30
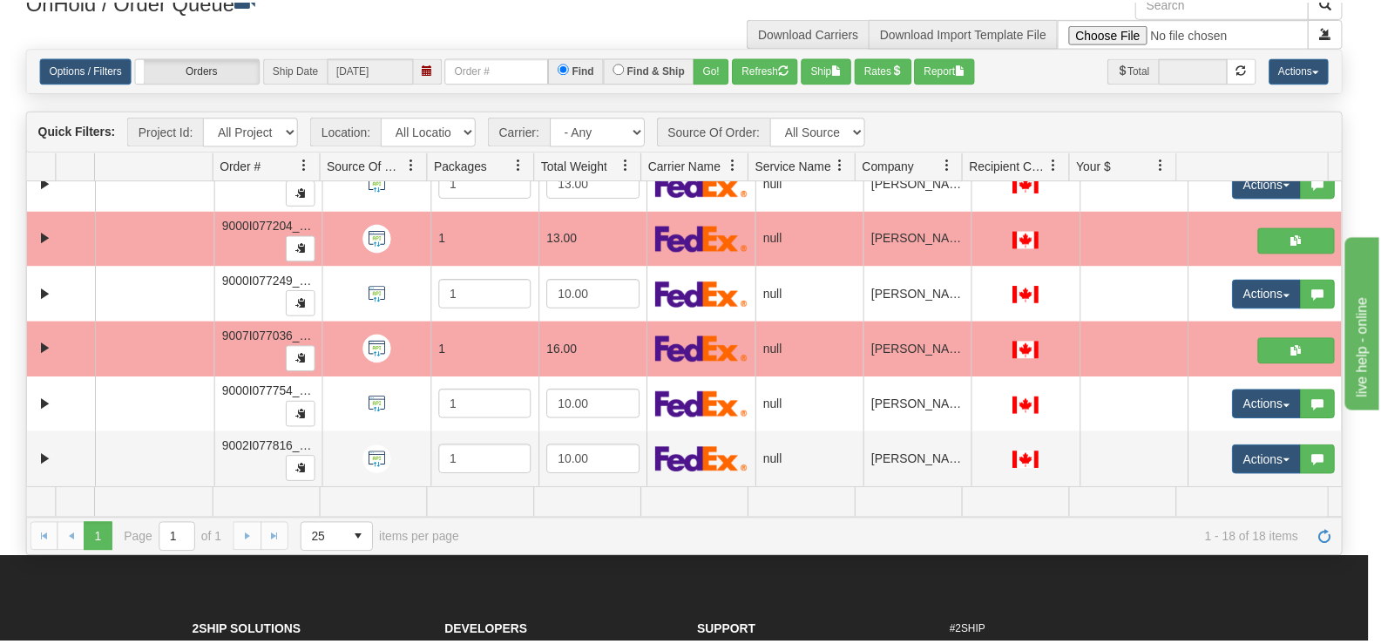
scroll to position [0, 0]
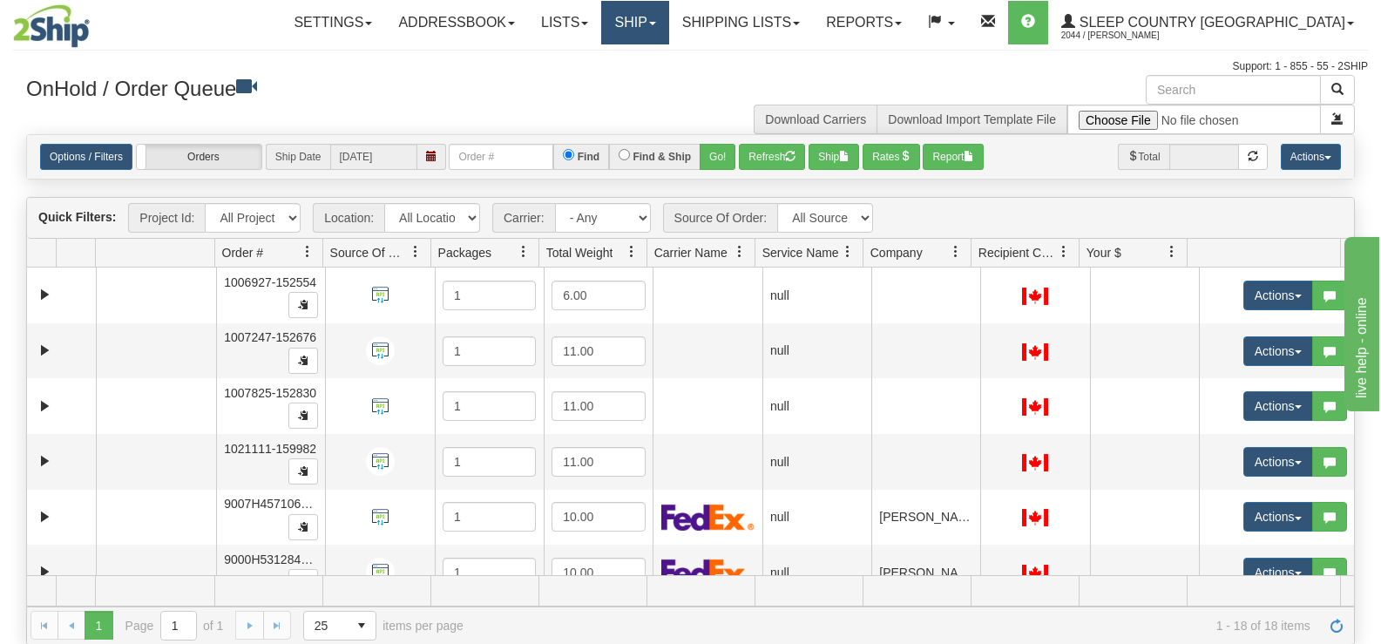
click at [668, 17] on link "Ship" at bounding box center [634, 23] width 67 height 44
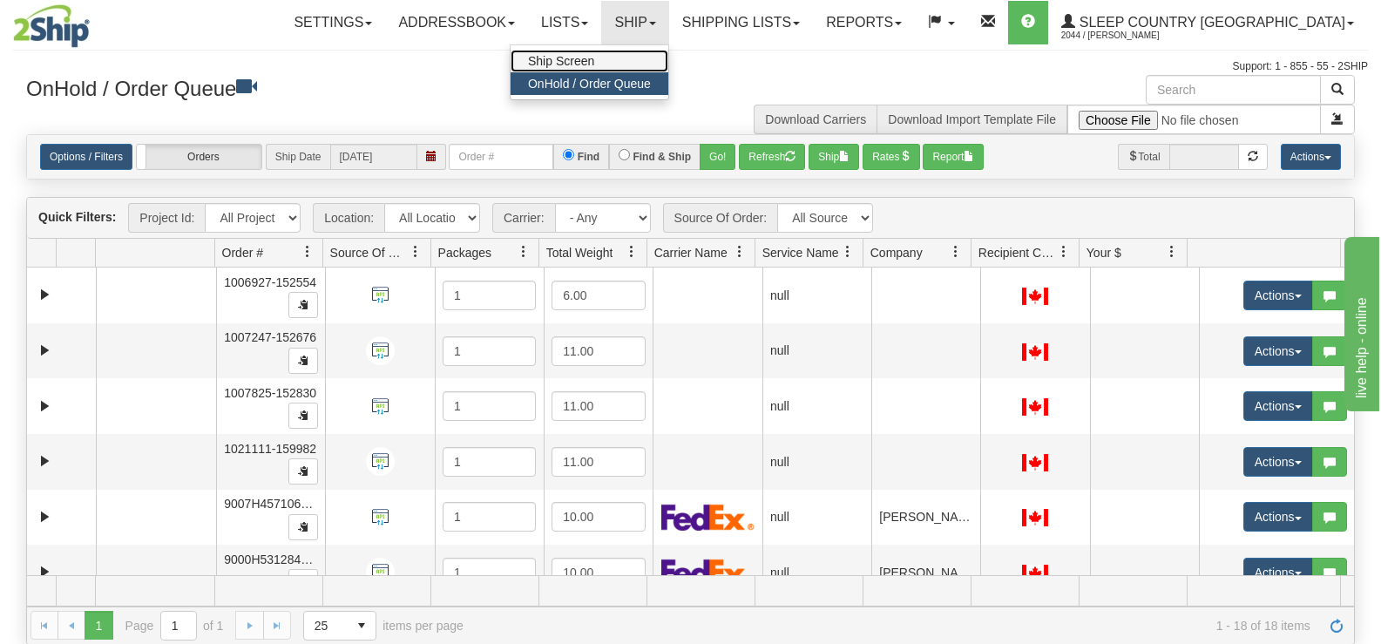
click at [594, 58] on span "Ship Screen" at bounding box center [561, 61] width 66 height 14
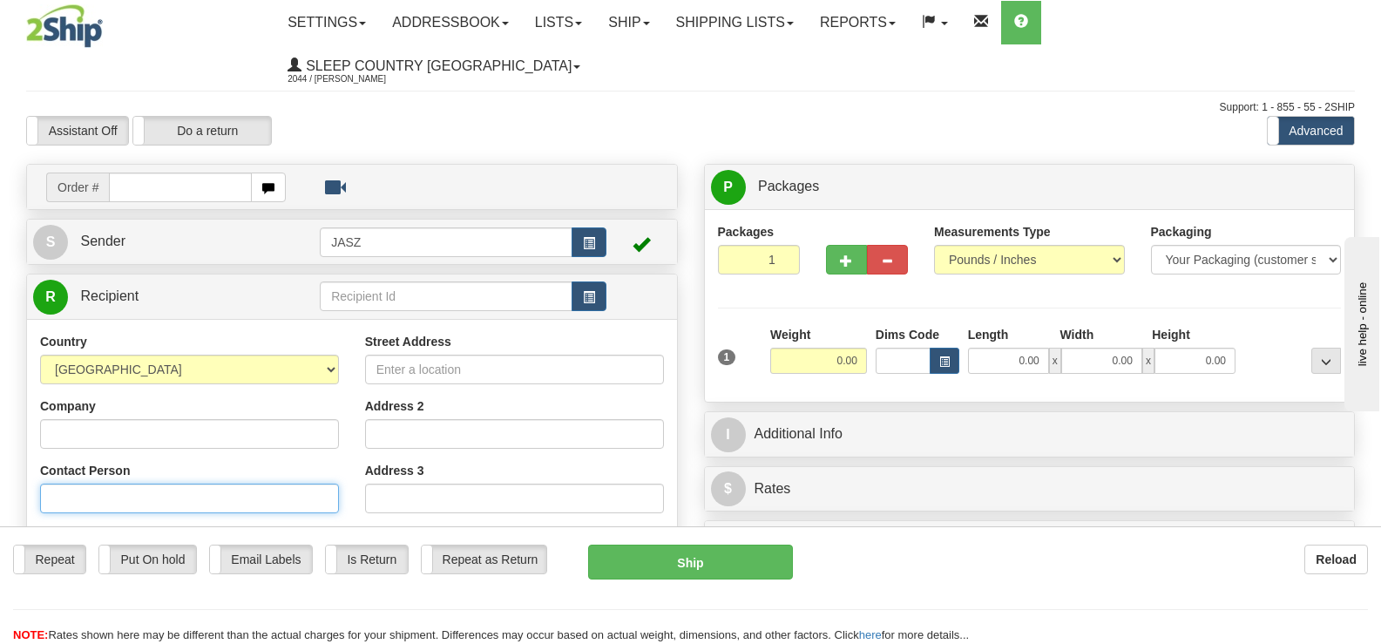
drag, startPoint x: 153, startPoint y: 450, endPoint x: 144, endPoint y: 444, distance: 10.6
click at [153, 484] on input "Contact Person" at bounding box center [189, 499] width 299 height 30
type input "JOSH HO"
type input "647-234-3773"
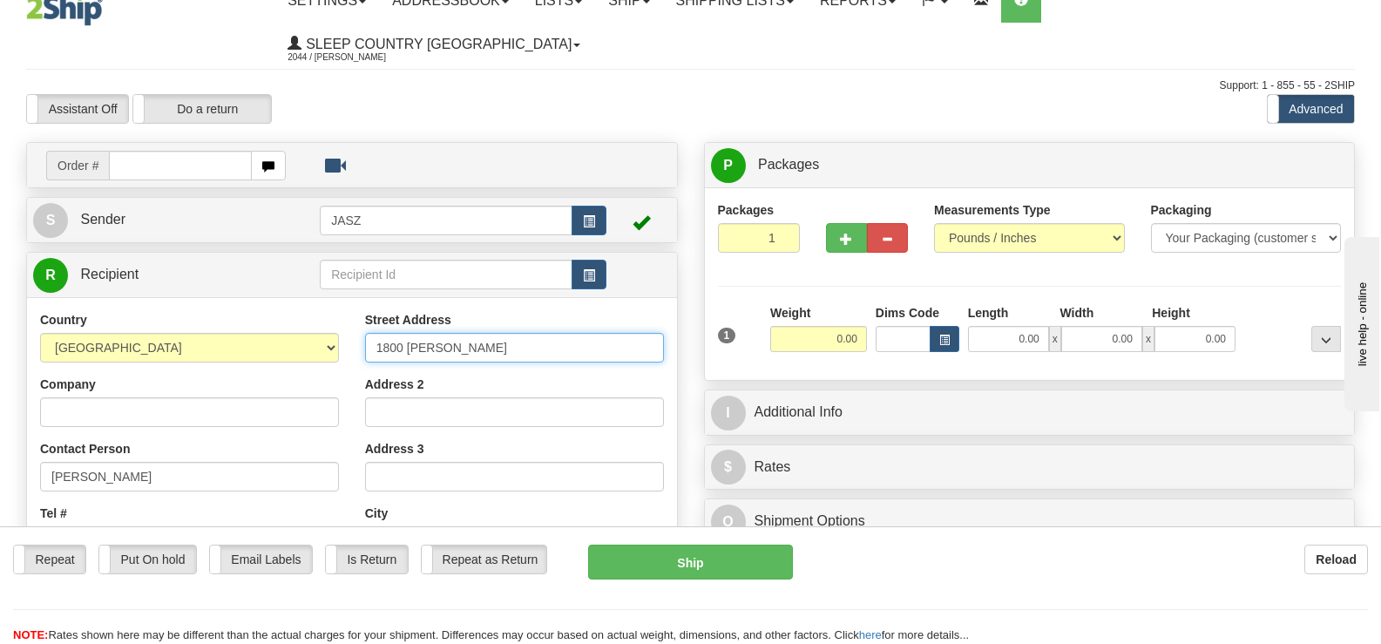
type input "1800 DONALD COUSENS"
type input "MARKHAM"
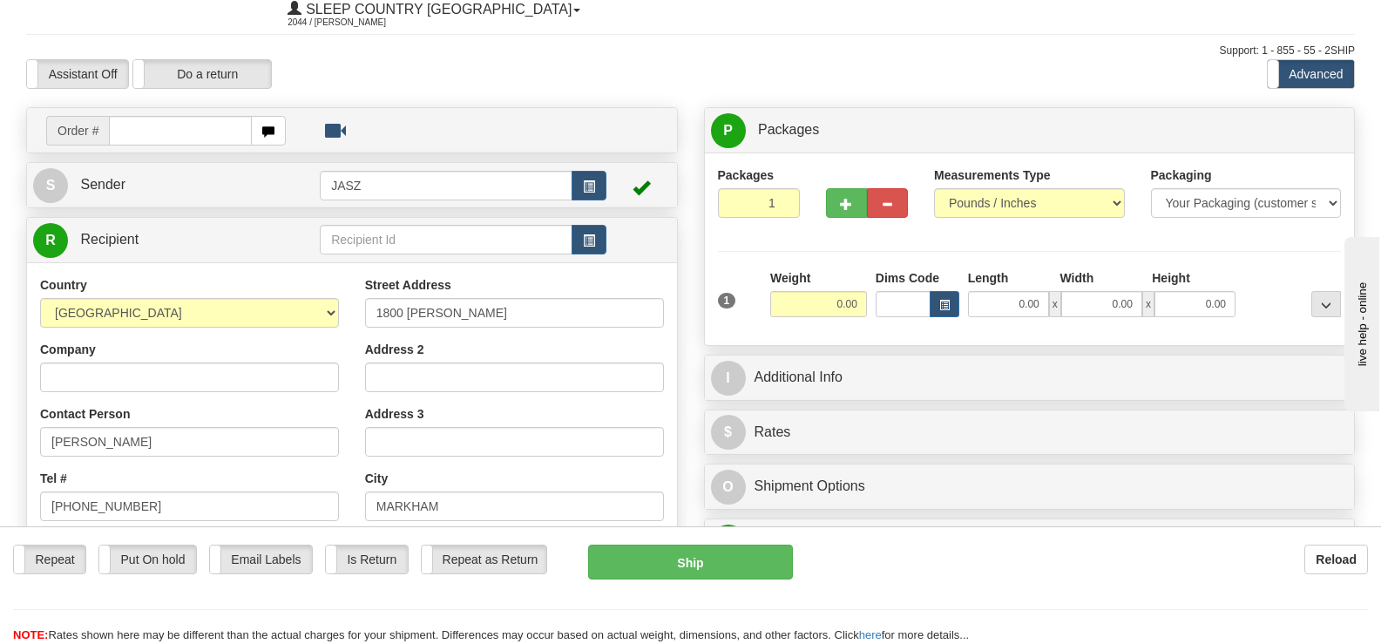
scroll to position [87, 0]
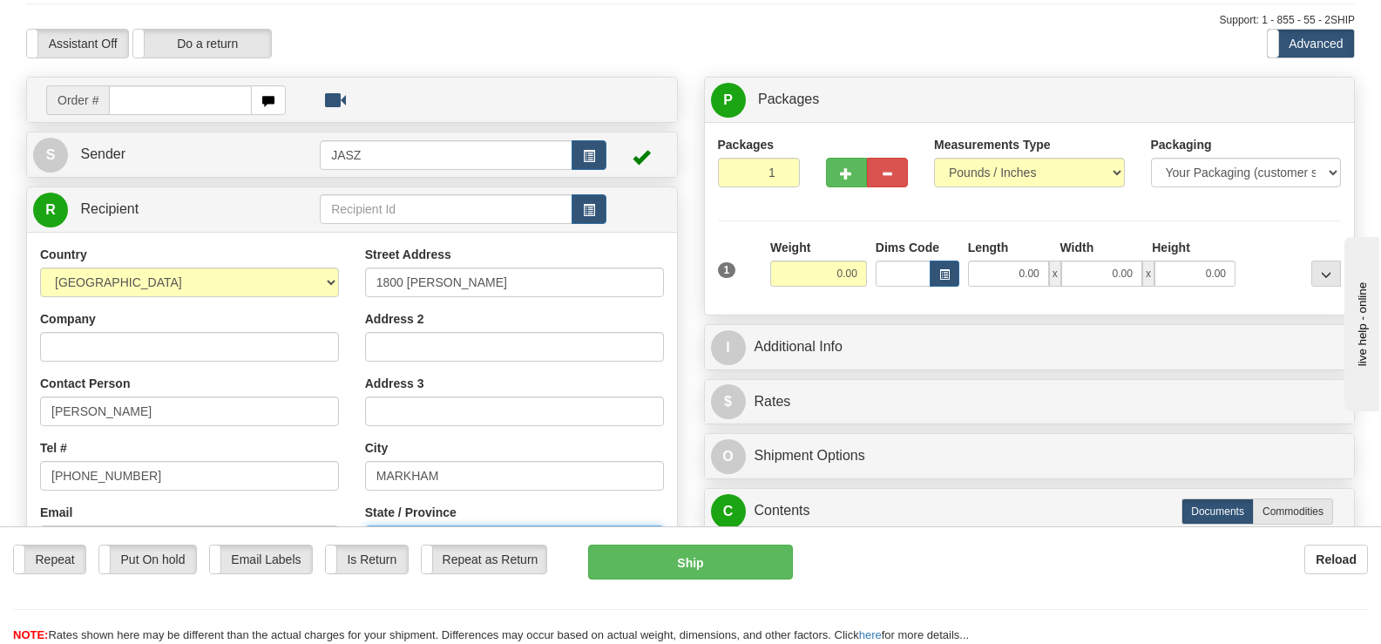
click at [471, 526] on select "ALBERTA BRITISH COLUMBIA MANITOBA NEW BRUNSWICK NEWFOUNDLAND NOVA SCOTIA NUNAVU…" at bounding box center [514, 541] width 299 height 30
select select "ON"
click at [365, 526] on select "ALBERTA BRITISH COLUMBIA MANITOBA NEW BRUNSWICK NEWFOUNDLAND NOVA SCOTIA NUNAVU…" at bounding box center [514, 541] width 299 height 30
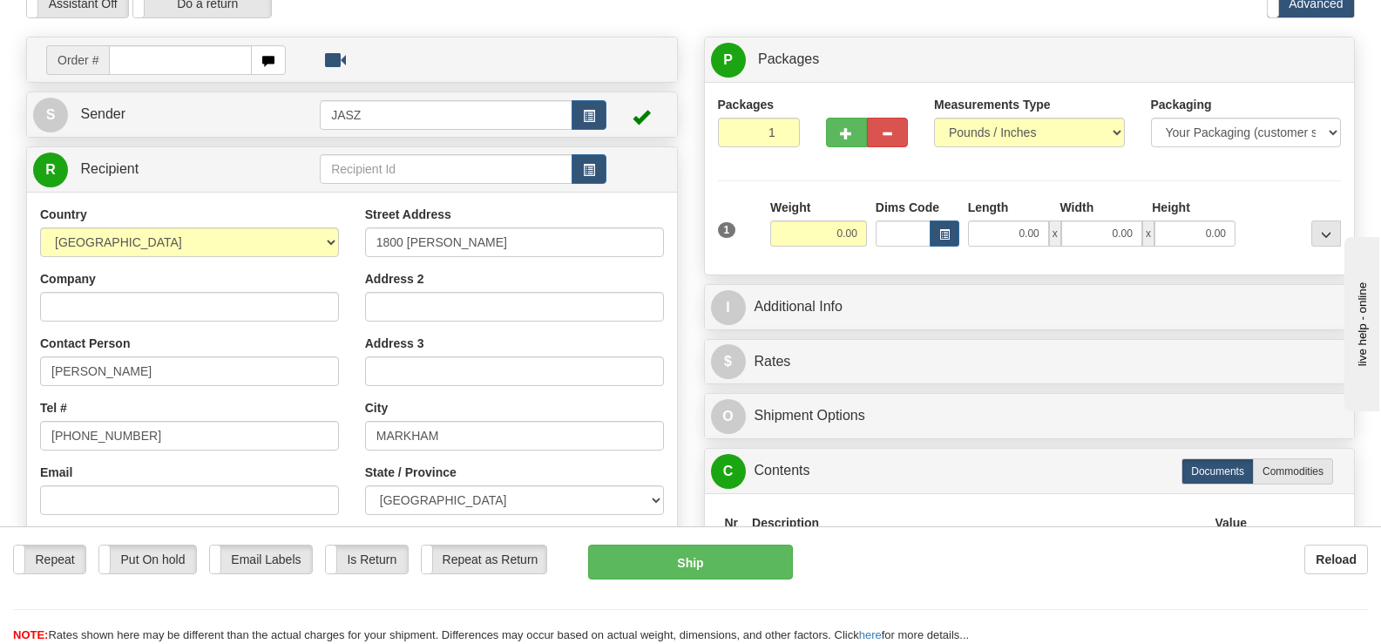
scroll to position [0, 0]
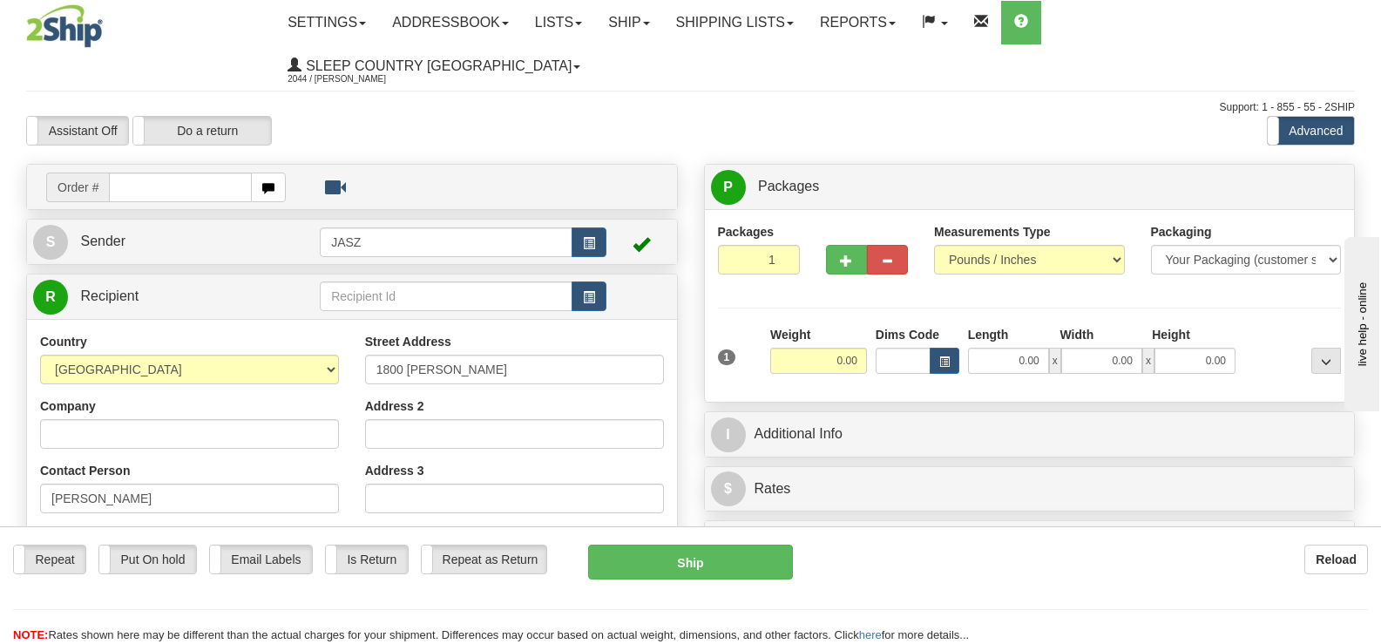
type input "L6B0V5"
drag, startPoint x: 813, startPoint y: 318, endPoint x: 925, endPoint y: 322, distance: 111.6
click at [925, 326] on div "1 Weight 0.00 Dims Code 0.00" at bounding box center [1030, 357] width 633 height 62
type input "10.00"
click at [1268, 250] on div "Packages 1 1 Measurements Type" at bounding box center [1030, 306] width 624 height 166
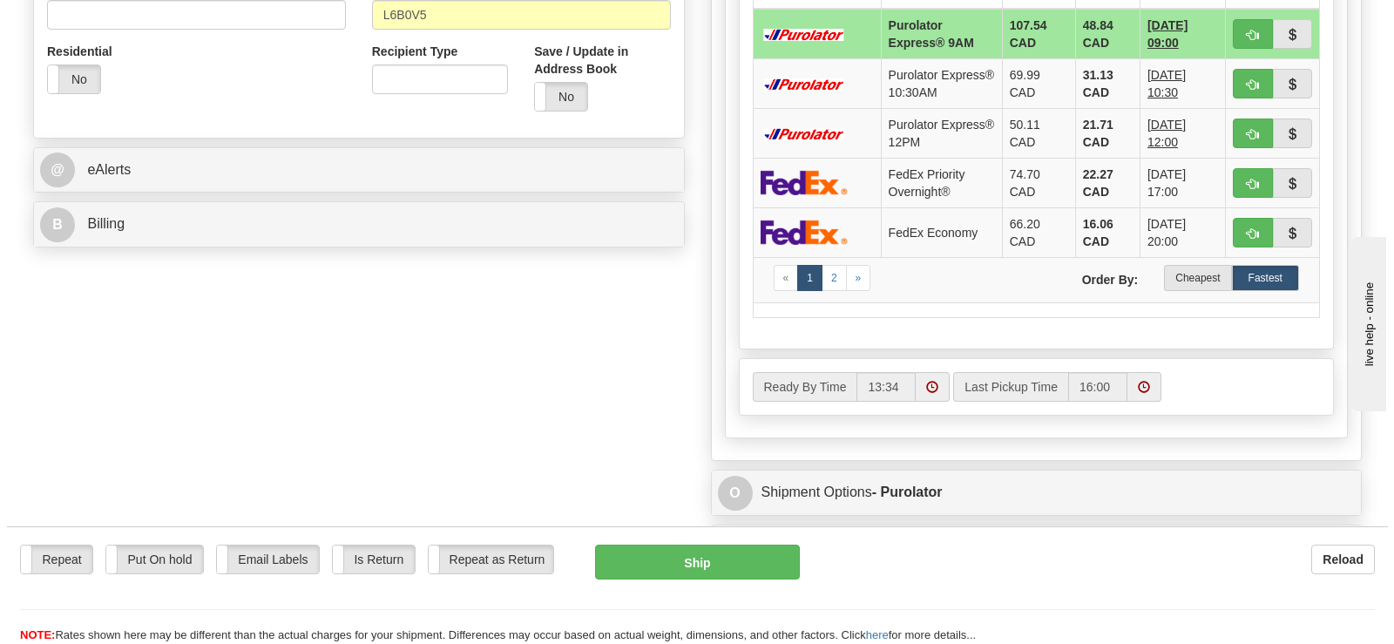
scroll to position [585, 0]
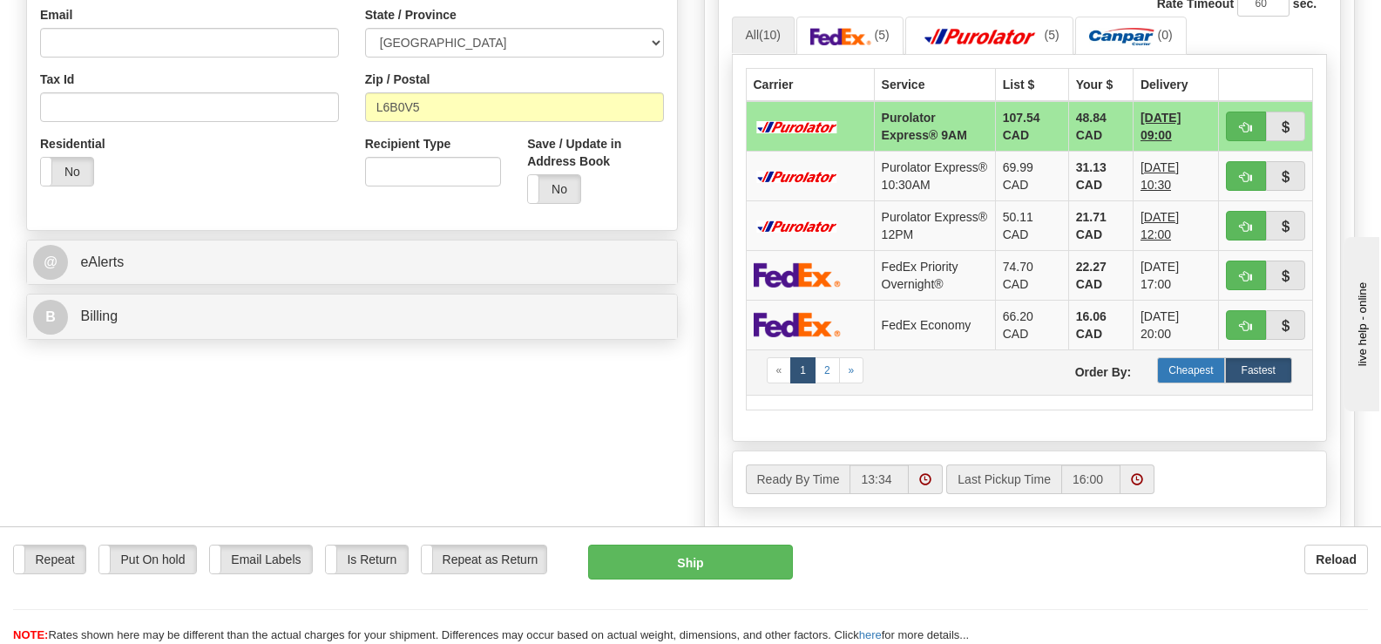
click at [1197, 357] on label "Cheapest" at bounding box center [1190, 370] width 67 height 26
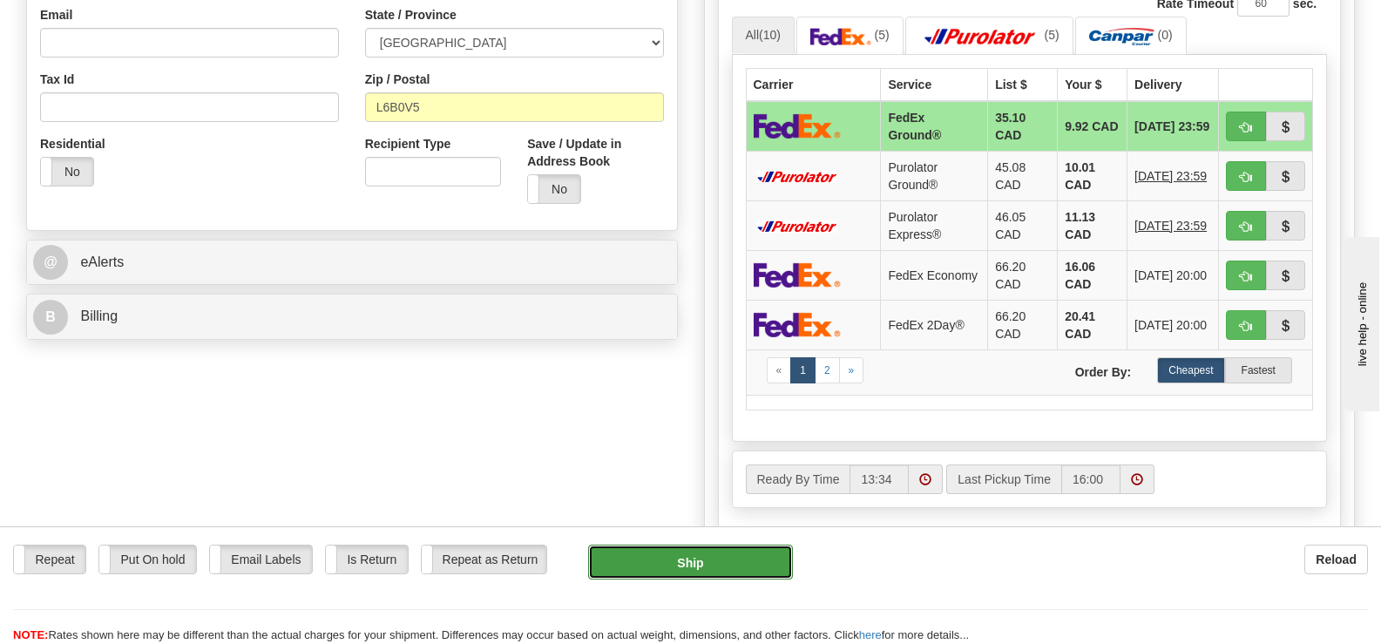
click at [697, 575] on button "Ship" at bounding box center [690, 562] width 204 height 35
type input "92"
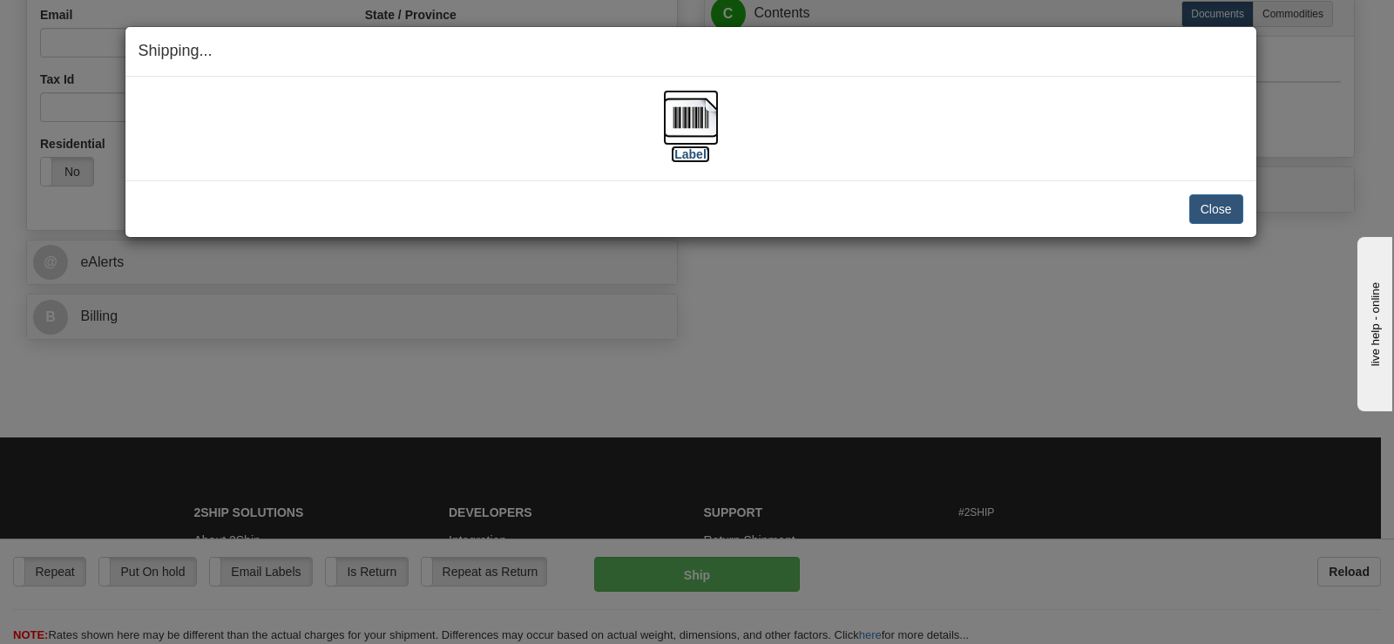
click at [677, 131] on img at bounding box center [691, 118] width 56 height 56
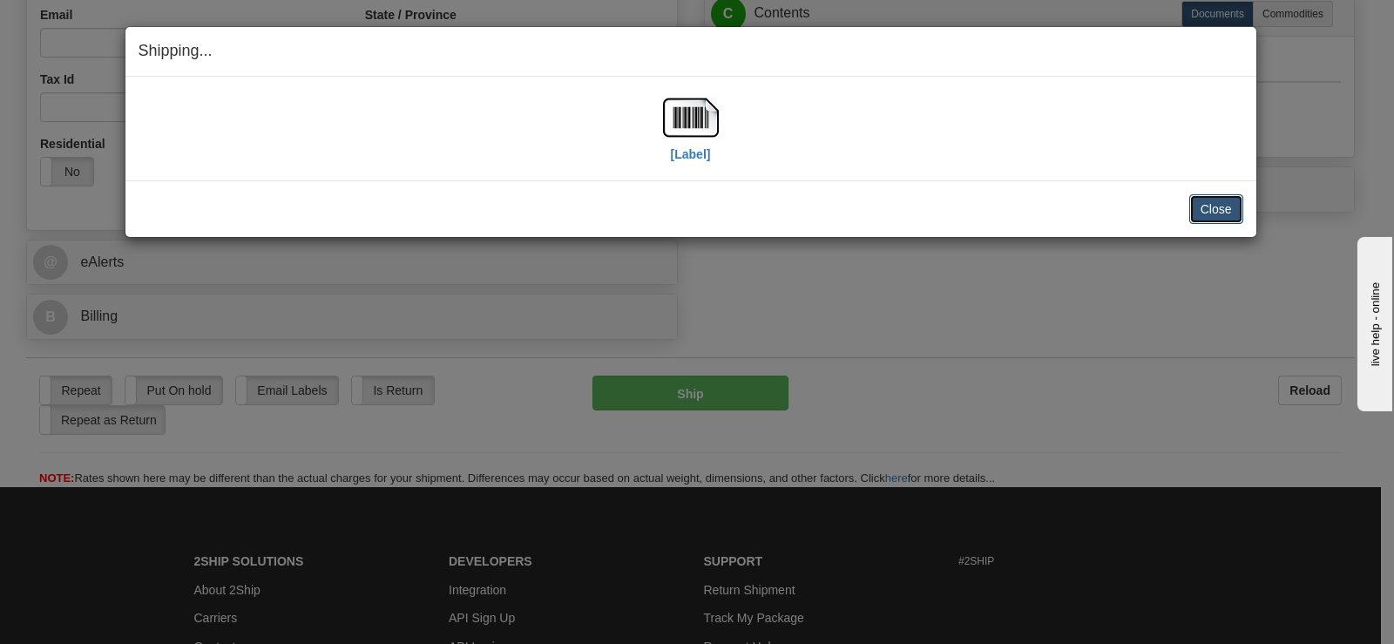
click at [1229, 214] on button "Close" at bounding box center [1217, 209] width 54 height 30
click at [1217, 216] on button "Close" at bounding box center [1217, 209] width 54 height 30
click at [1223, 200] on button "Close" at bounding box center [1217, 209] width 54 height 30
click at [1221, 205] on button "Close" at bounding box center [1217, 209] width 54 height 30
click at [1221, 206] on button "Close" at bounding box center [1217, 209] width 54 height 30
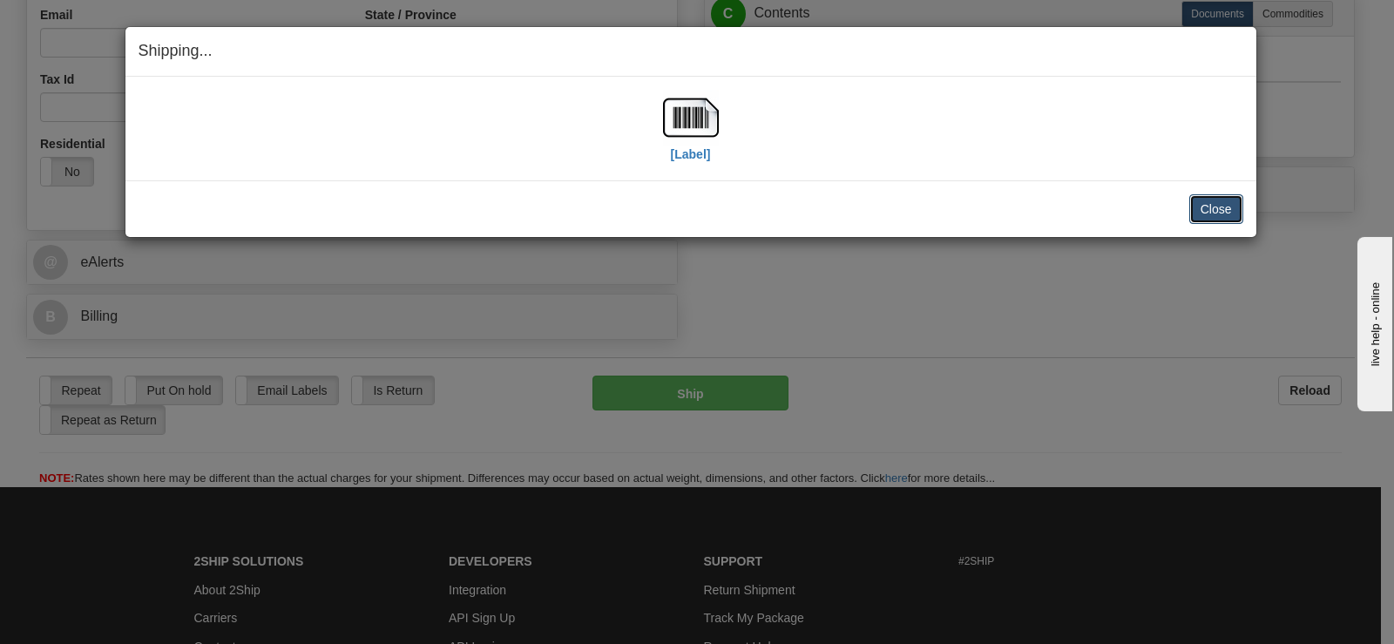
click at [1220, 206] on button "Close" at bounding box center [1217, 209] width 54 height 30
click at [1218, 207] on button "Close" at bounding box center [1217, 209] width 54 height 30
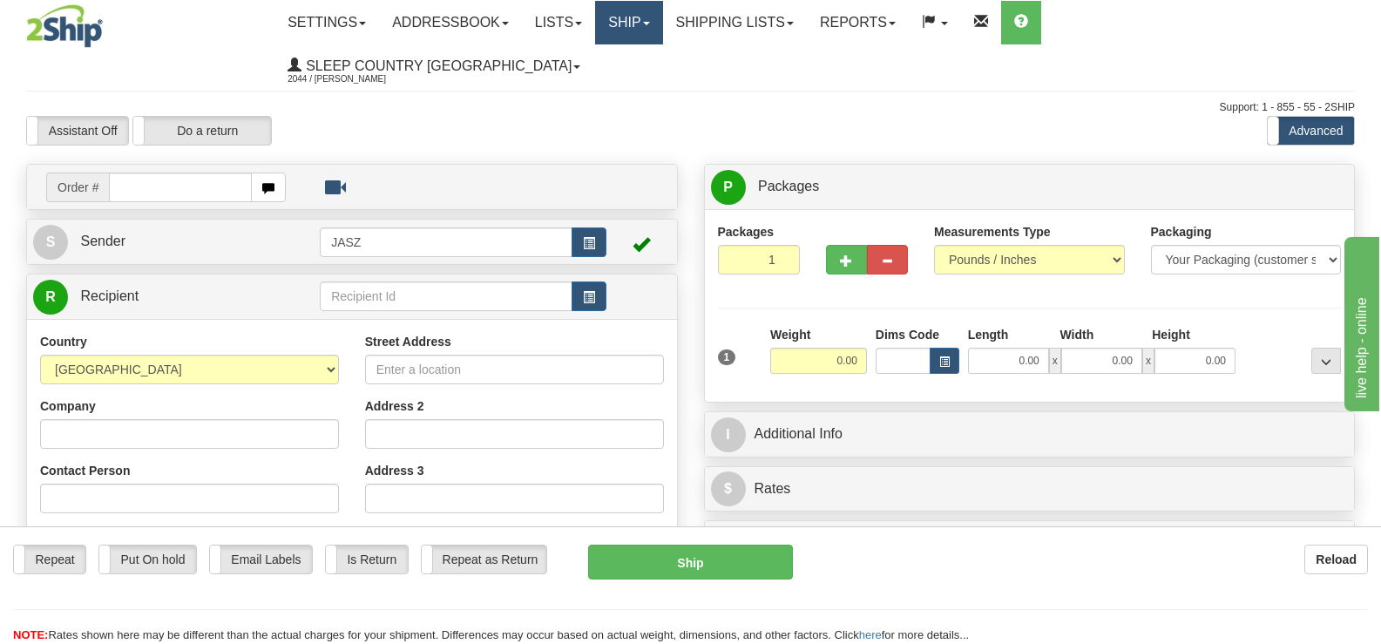
click at [662, 25] on link "Ship" at bounding box center [628, 23] width 67 height 44
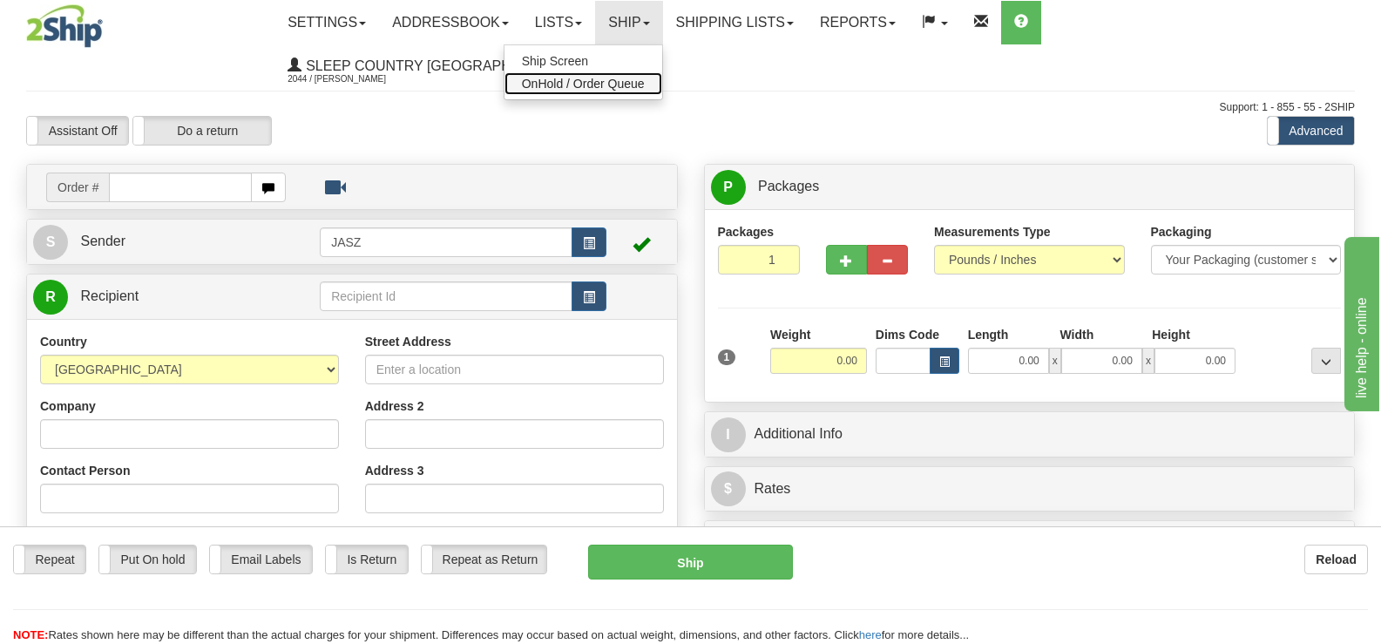
click at [642, 83] on span "OnHold / Order Queue" at bounding box center [583, 84] width 123 height 14
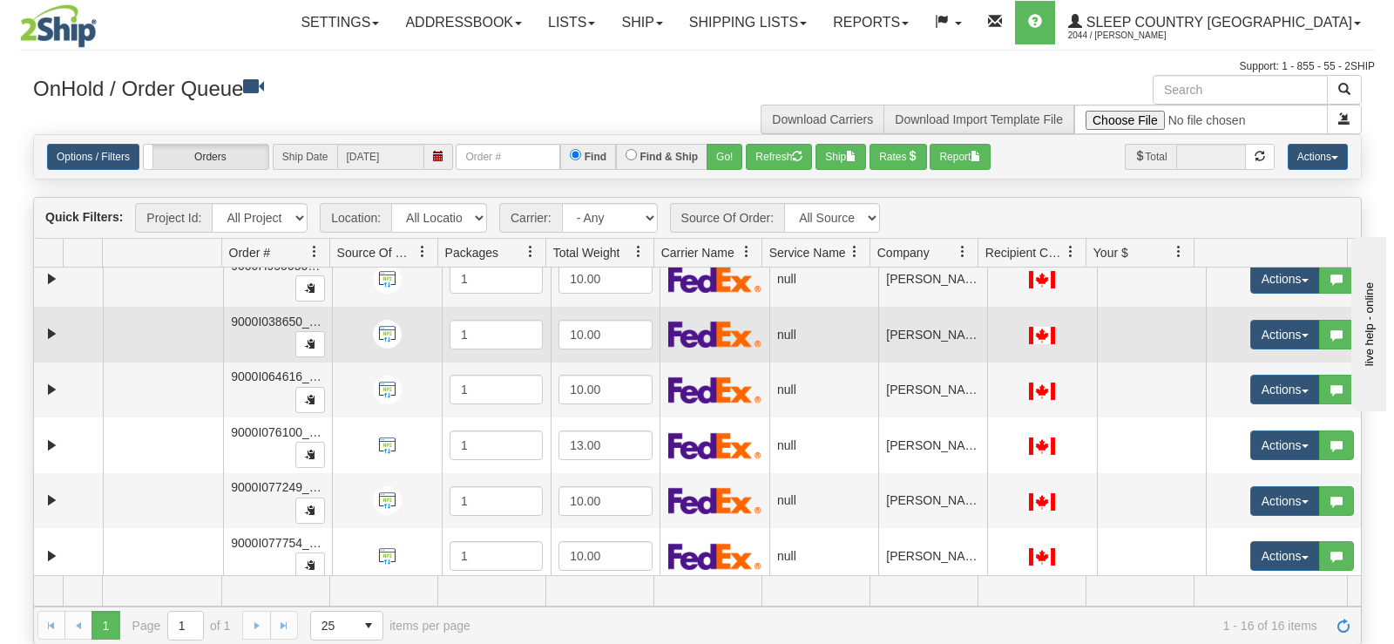
scroll to position [523, 0]
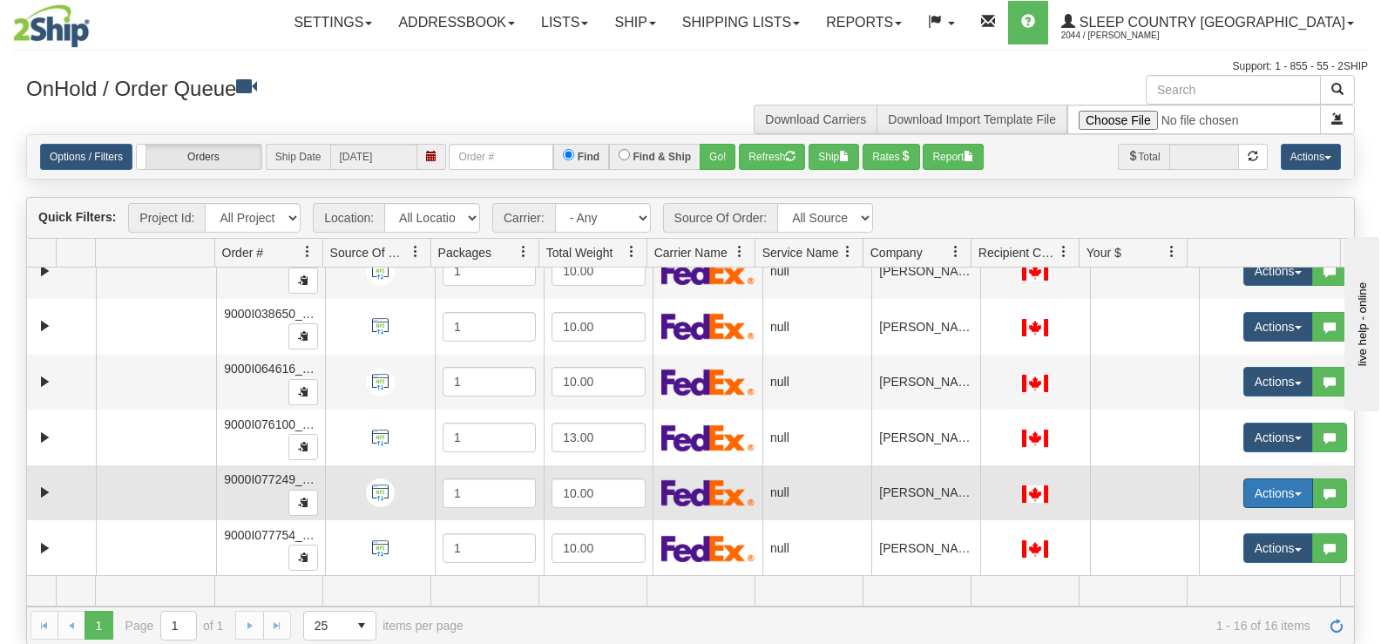
click at [1260, 504] on button "Actions" at bounding box center [1279, 493] width 70 height 30
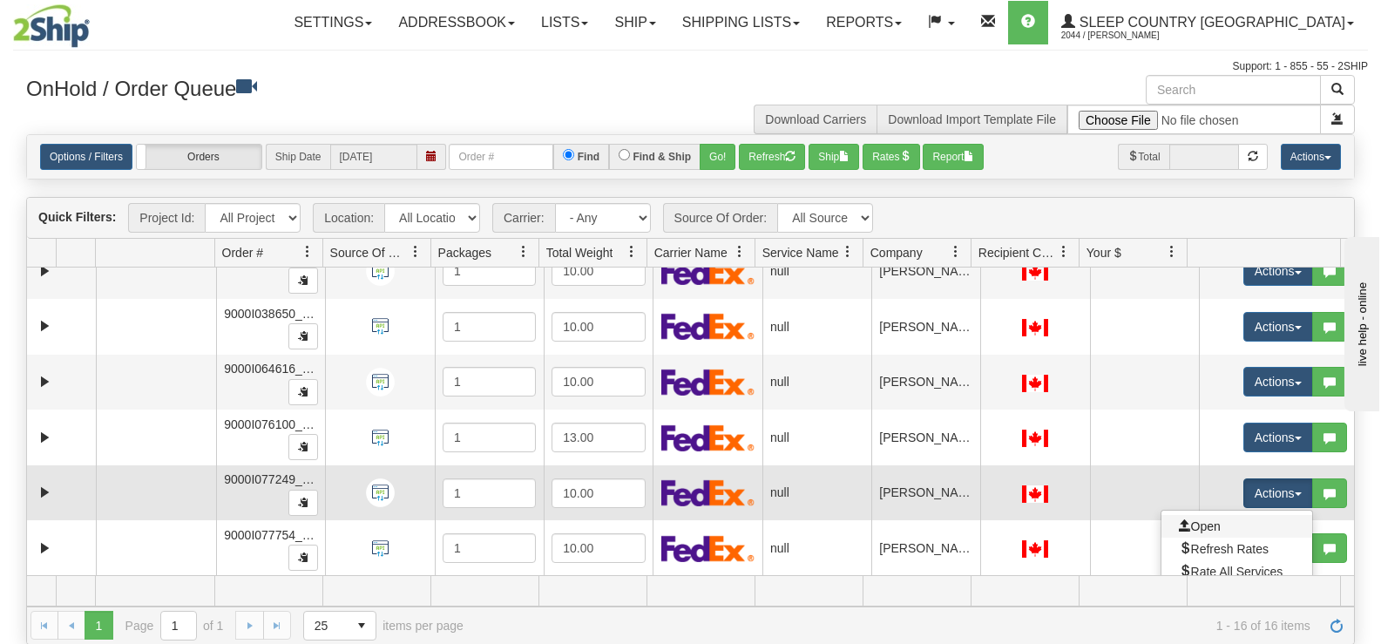
click at [1209, 529] on link "Open" at bounding box center [1237, 526] width 151 height 23
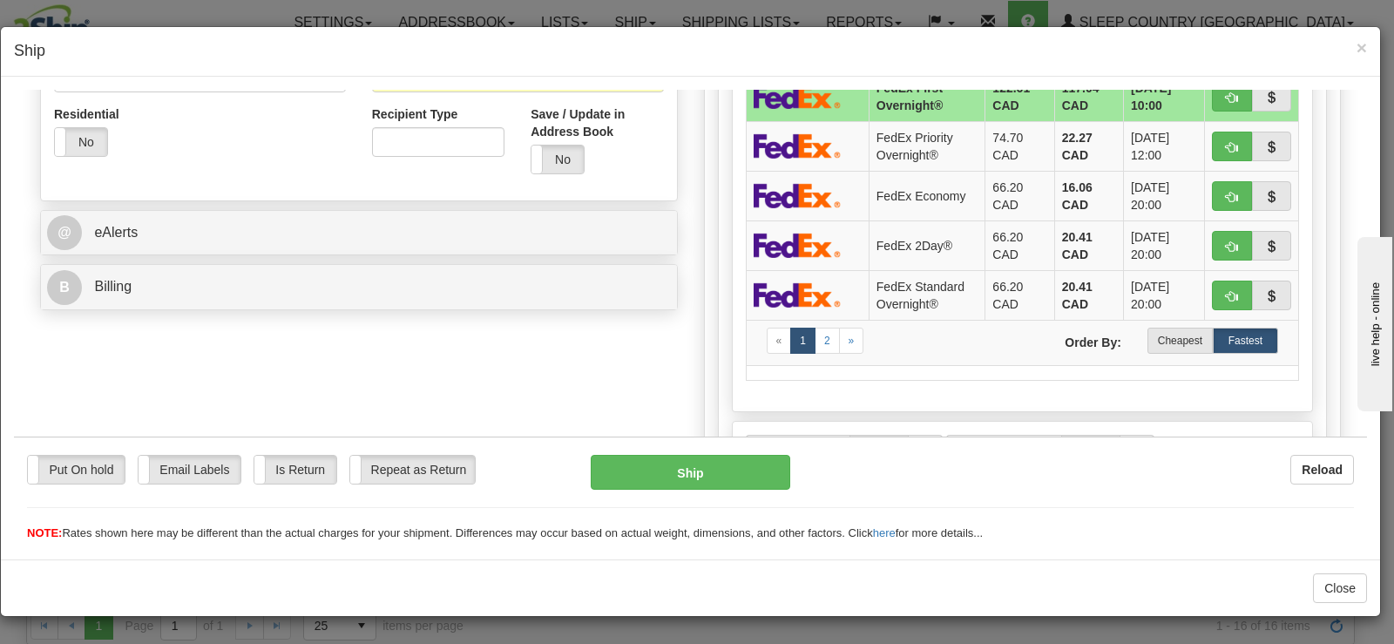
scroll to position [615, 0]
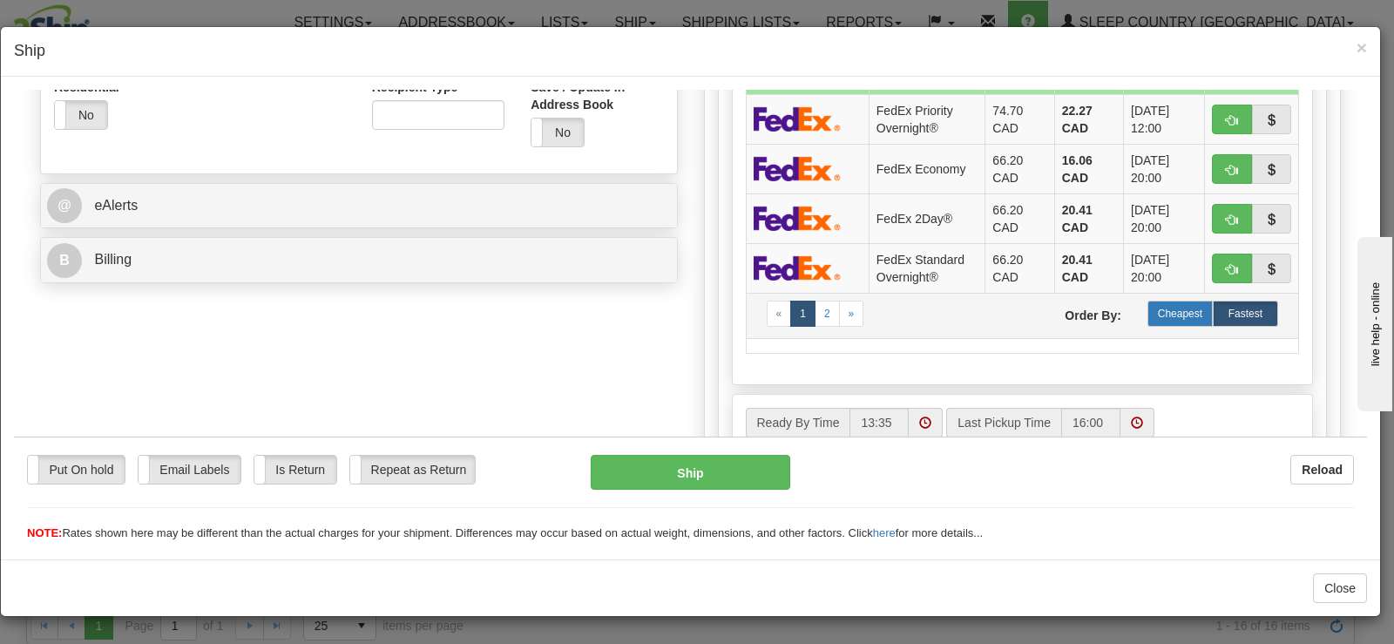
click at [1166, 322] on label "Cheapest" at bounding box center [1180, 313] width 65 height 26
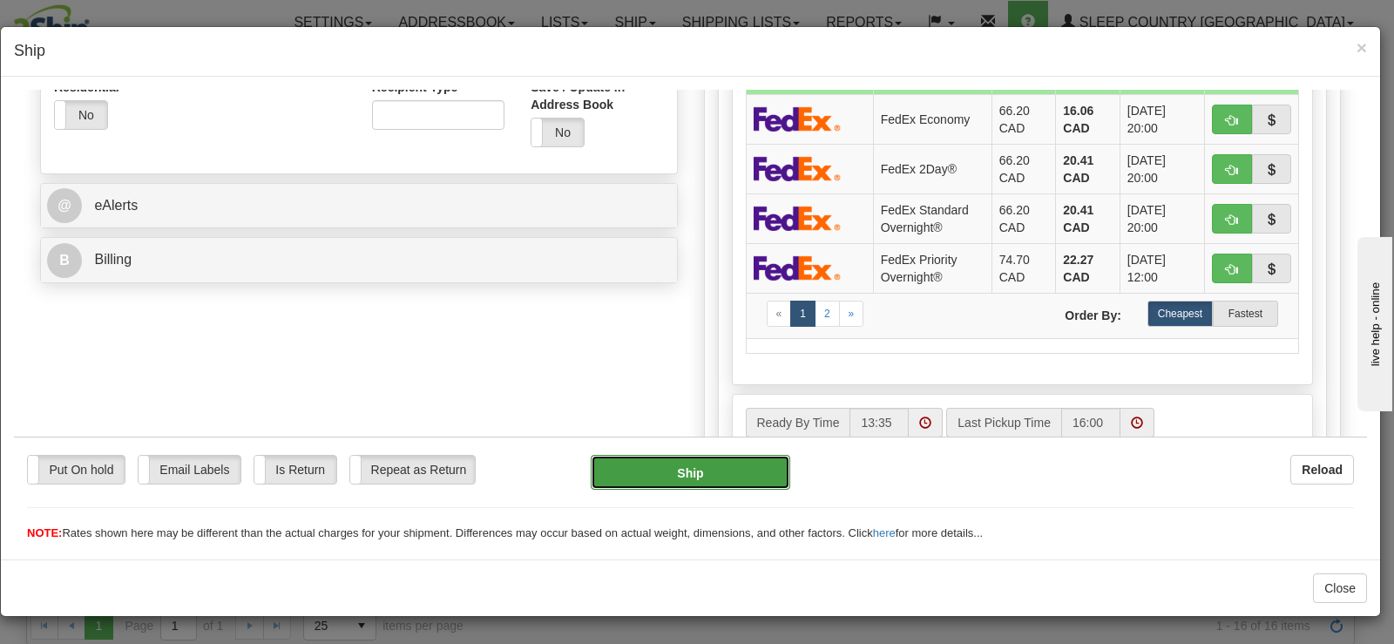
click at [682, 478] on button "Ship" at bounding box center [691, 471] width 200 height 35
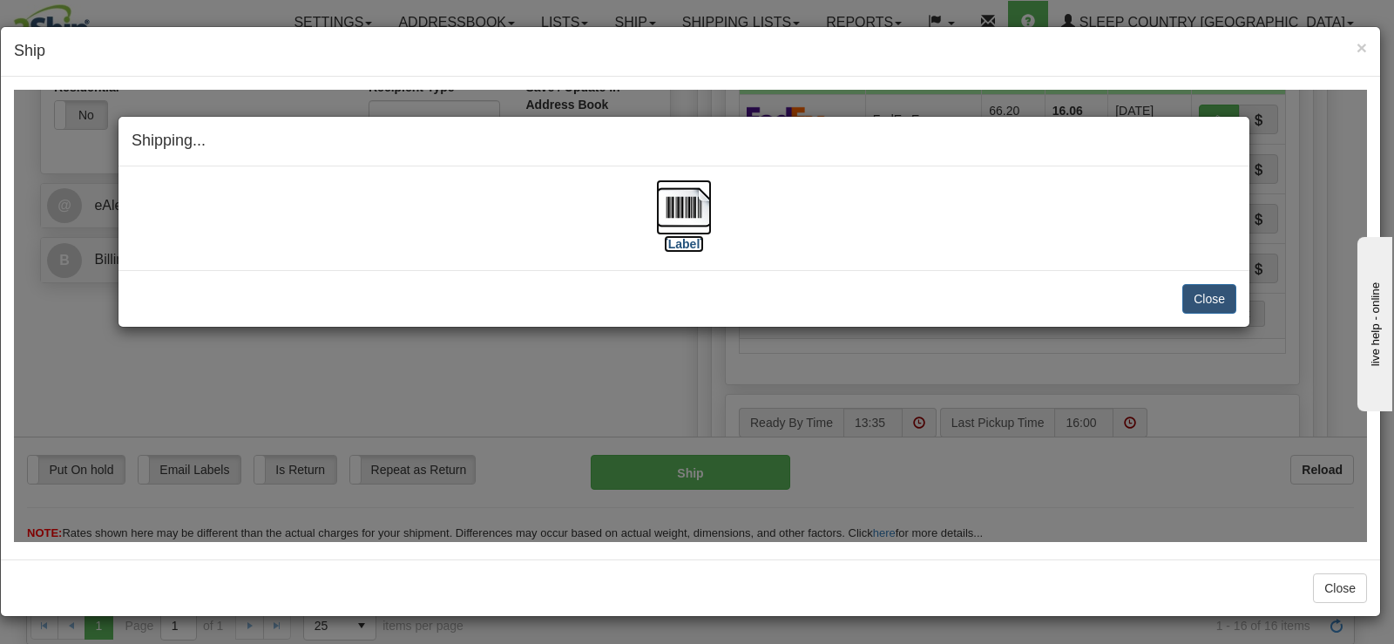
click at [699, 219] on img at bounding box center [684, 207] width 56 height 56
click at [1221, 289] on button "Close" at bounding box center [1210, 298] width 54 height 30
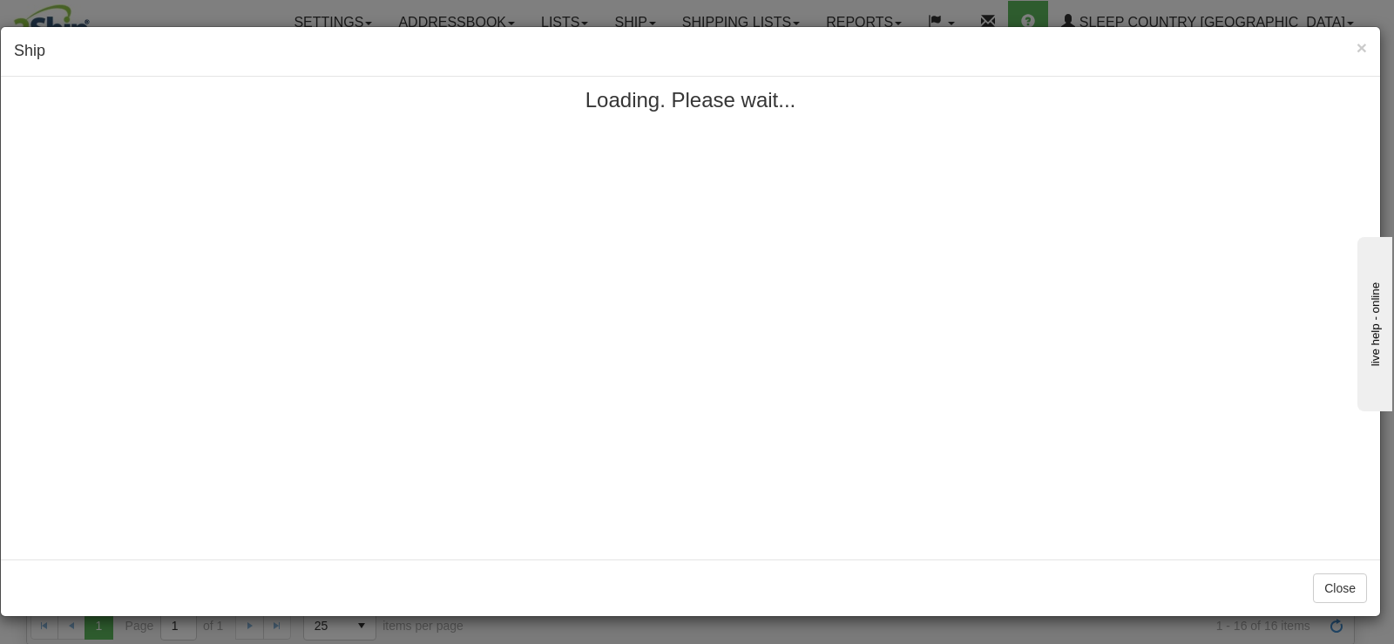
scroll to position [0, 0]
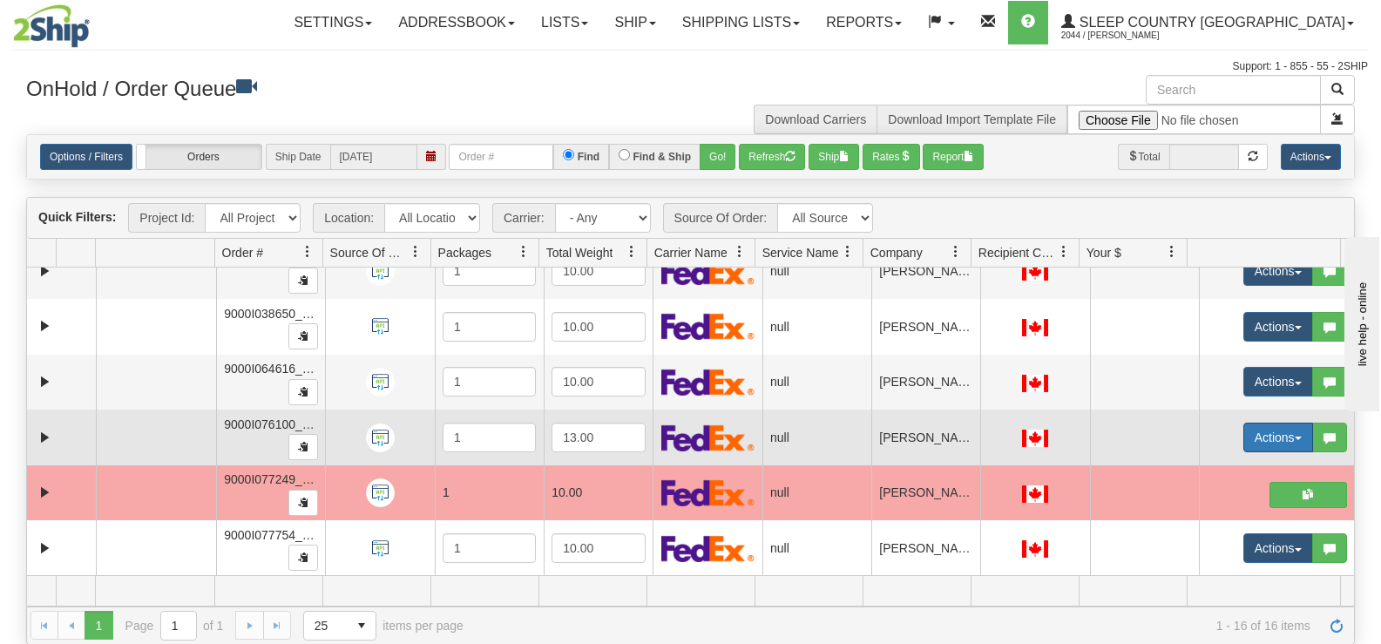
click at [1244, 434] on button "Actions" at bounding box center [1279, 438] width 70 height 30
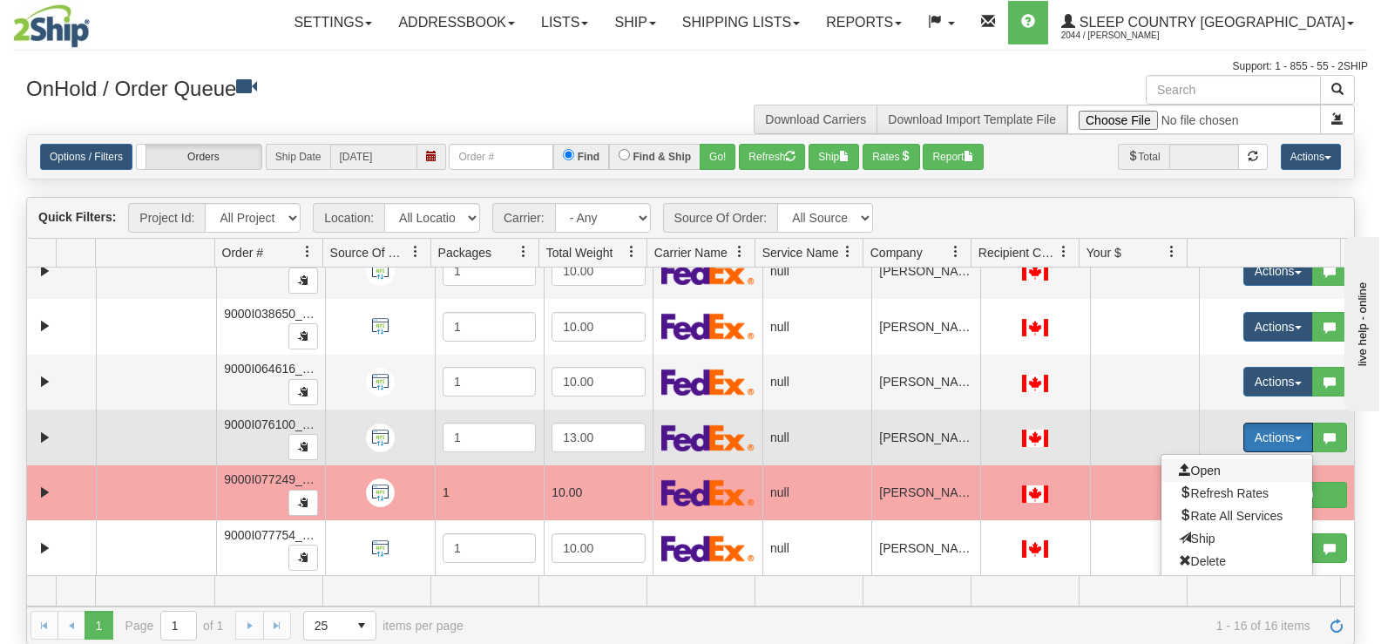
click at [1205, 466] on span "Open" at bounding box center [1200, 471] width 42 height 14
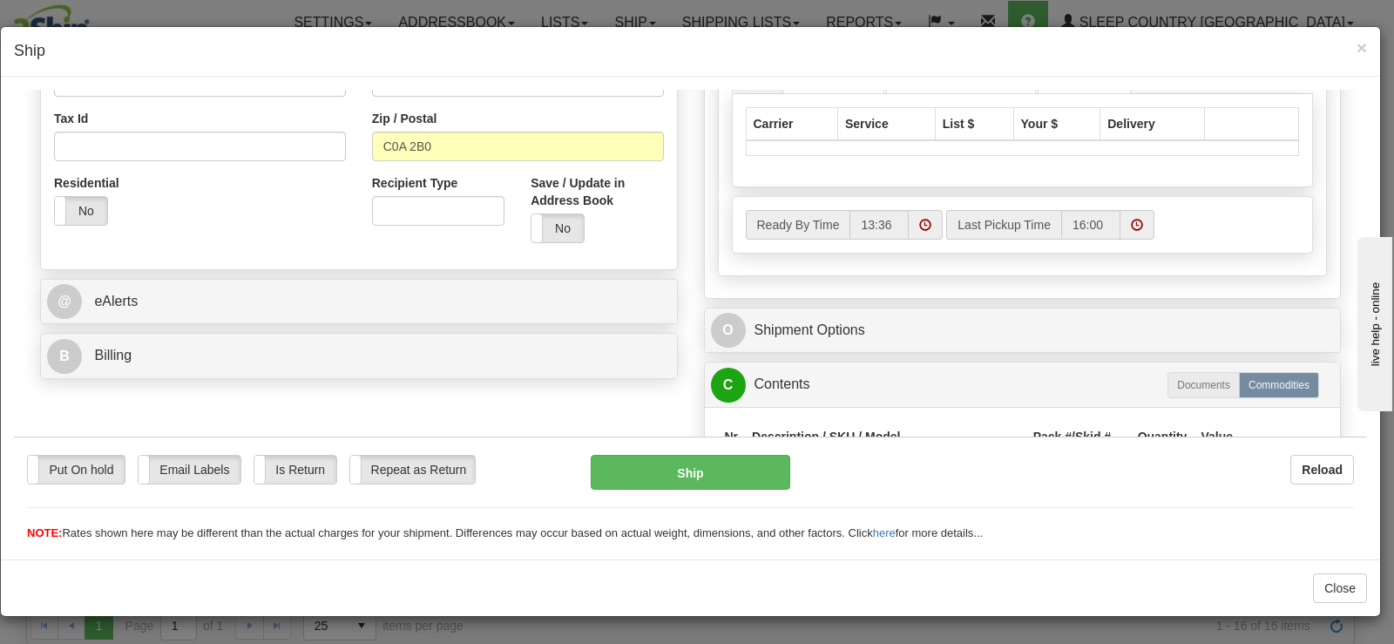
scroll to position [523, 0]
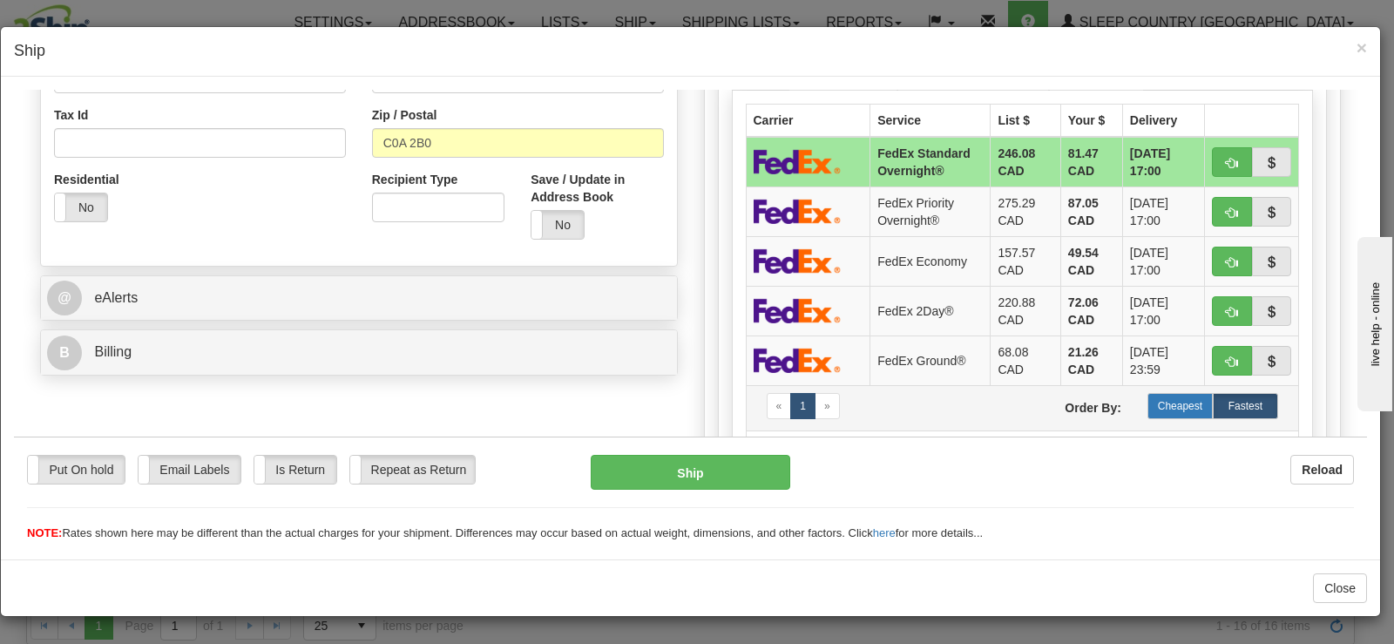
click at [1161, 410] on label "Cheapest" at bounding box center [1180, 405] width 65 height 26
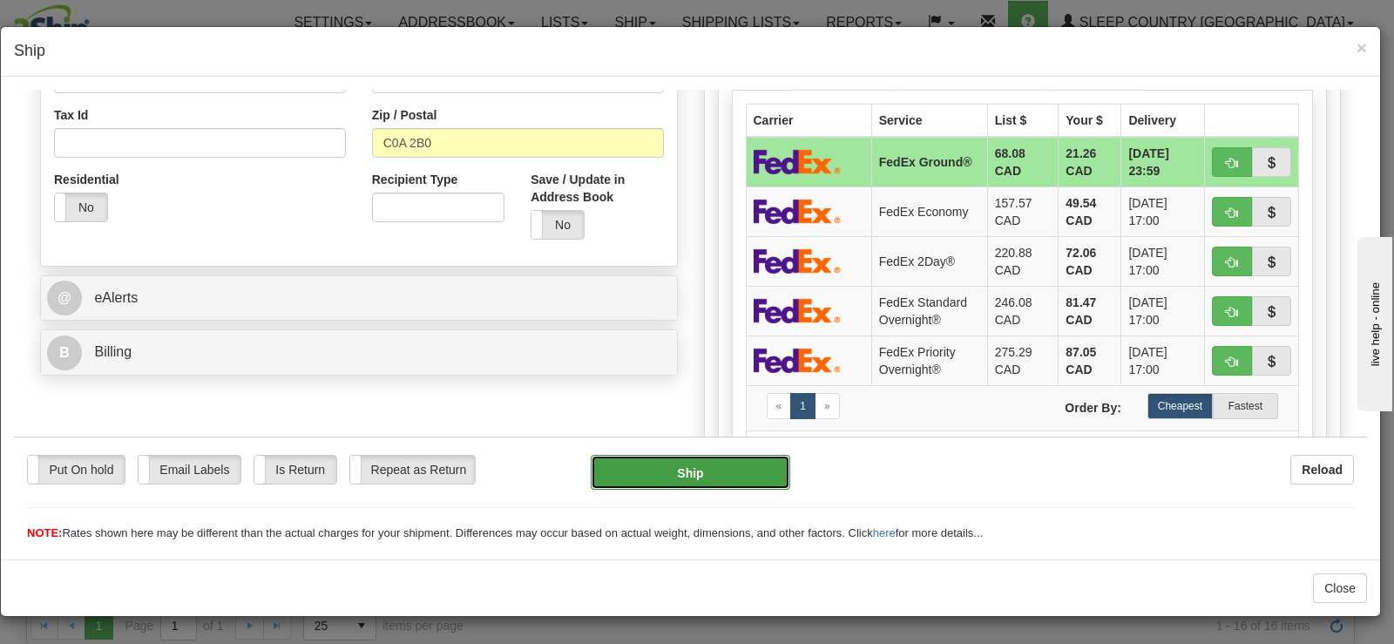
click at [779, 475] on button "Ship" at bounding box center [691, 471] width 200 height 35
type input "92"
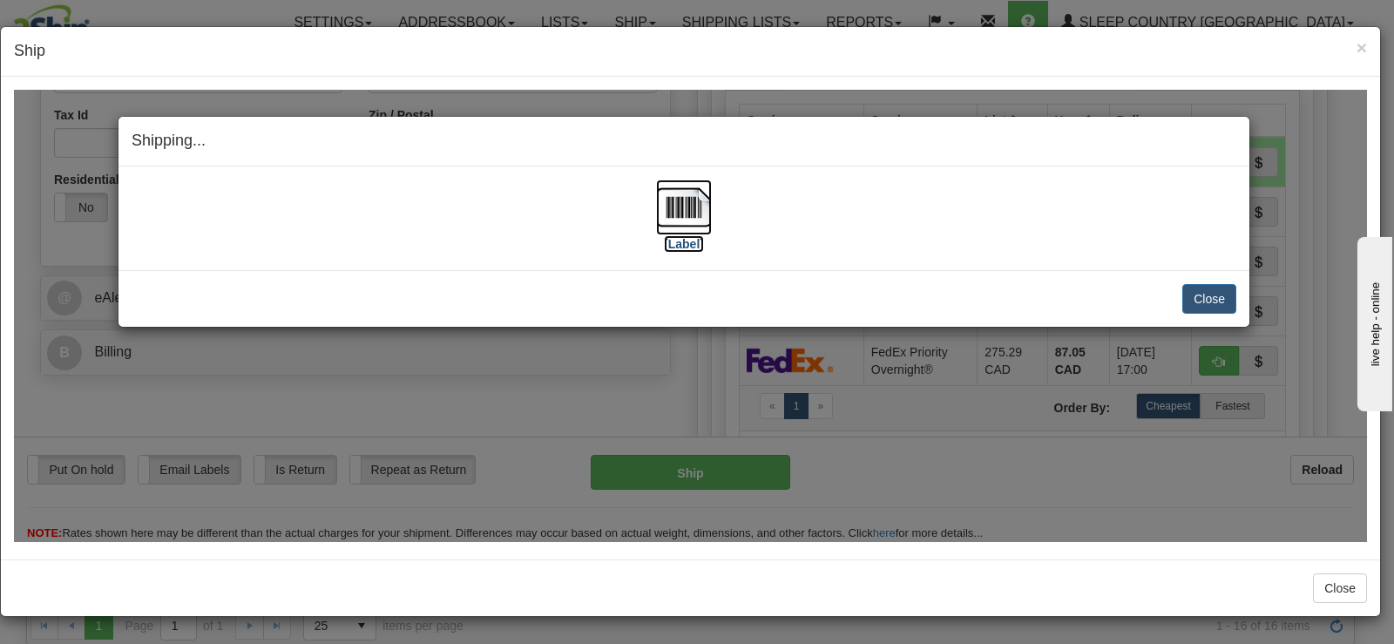
click at [674, 206] on img at bounding box center [684, 207] width 56 height 56
click at [1209, 302] on button "Close" at bounding box center [1210, 298] width 54 height 30
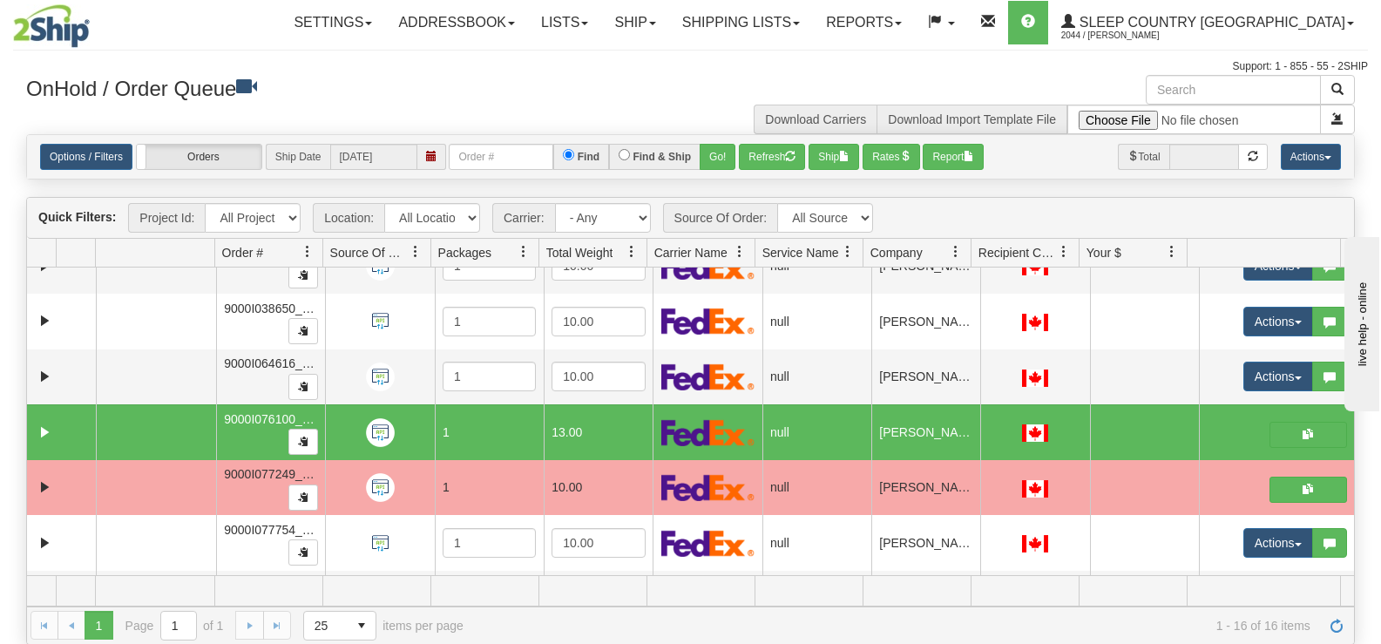
scroll to position [580, 0]
